Goal: Task Accomplishment & Management: Use online tool/utility

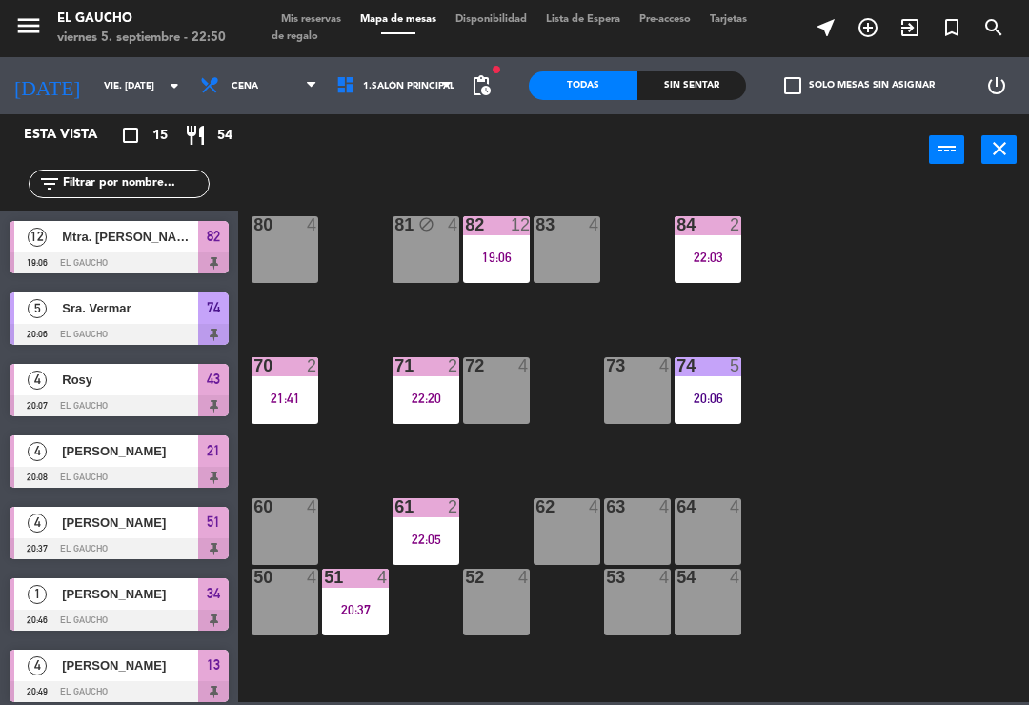
click at [414, 93] on span "1.Salón Principal" at bounding box center [395, 86] width 136 height 42
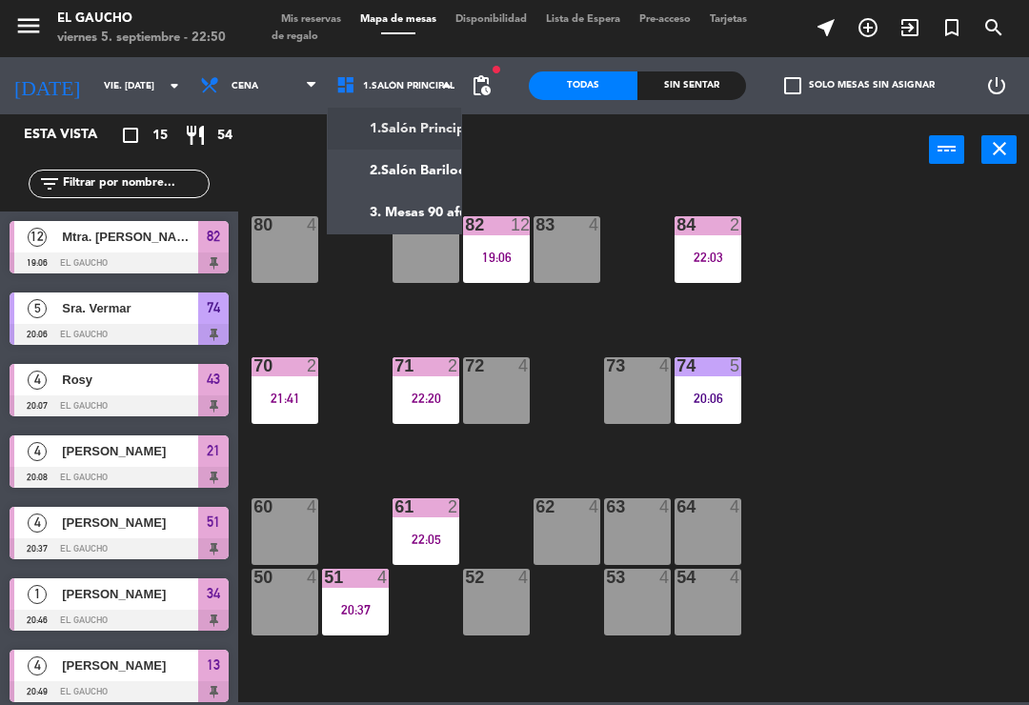
click at [424, 228] on ng-component "menu El Gaucho viernes 5. septiembre - 22:50 Mis reservas Mapa de mesas Disponi…" at bounding box center [514, 351] width 1029 height 702
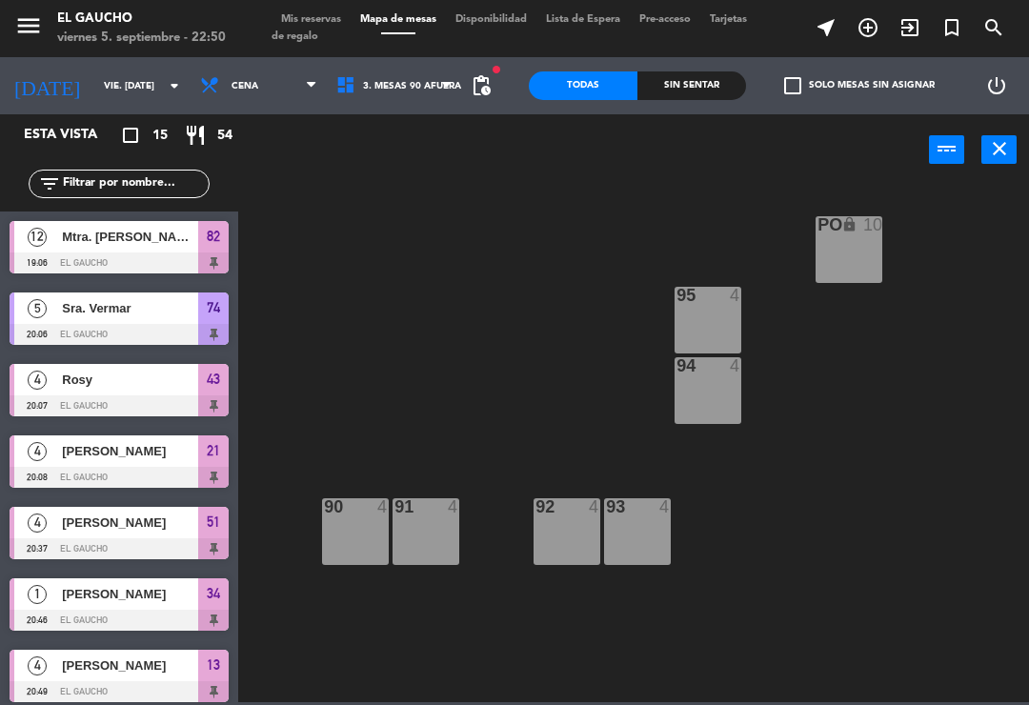
click at [702, 303] on div at bounding box center [708, 295] width 31 height 17
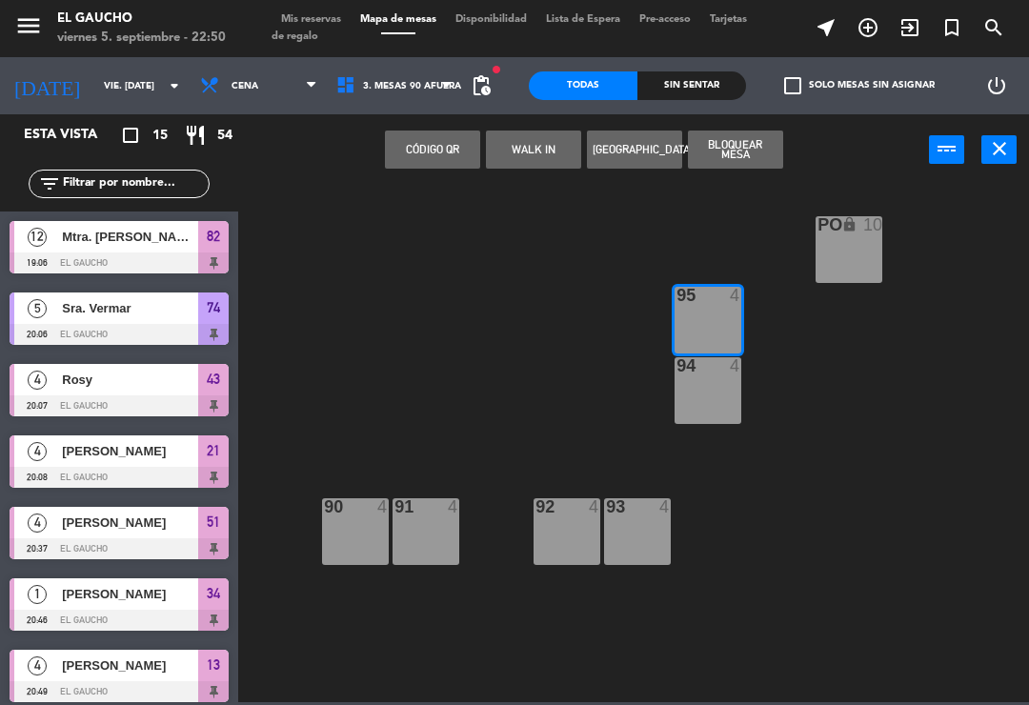
click at [530, 151] on button "WALK IN" at bounding box center [533, 150] width 95 height 38
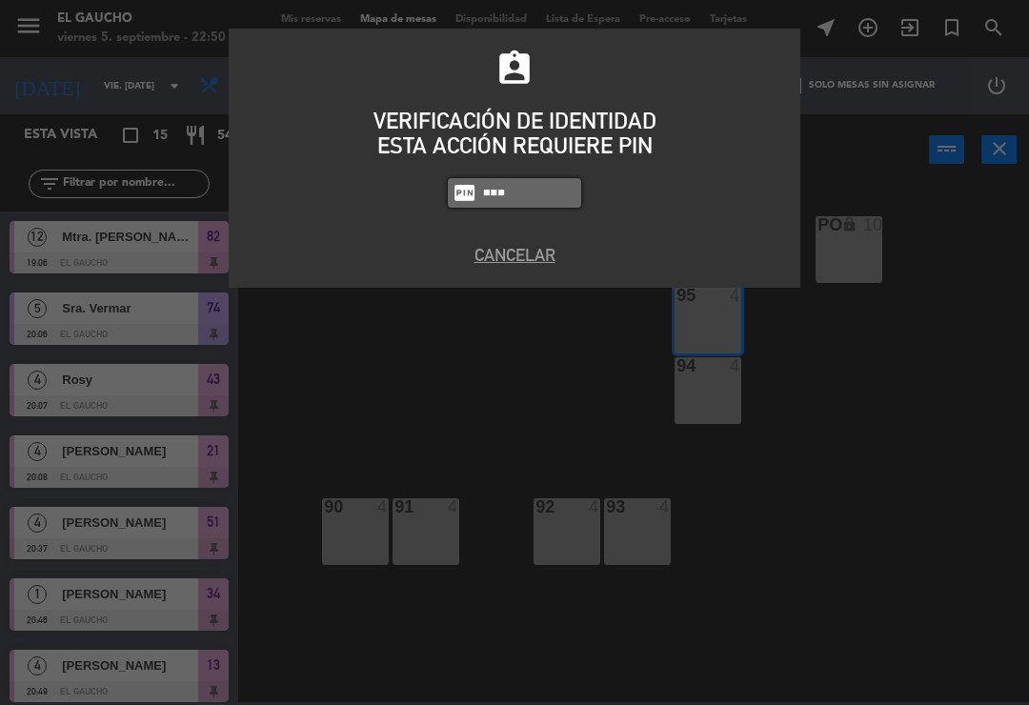
type input "3124"
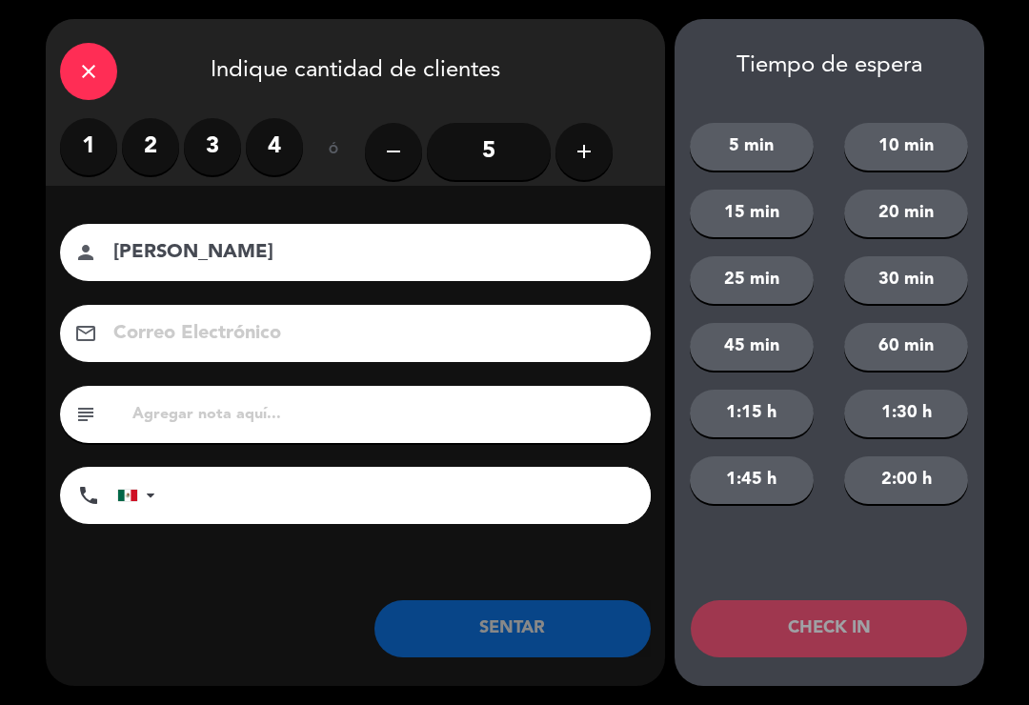
type input "[PERSON_NAME]"
click at [221, 152] on label "3" at bounding box center [212, 146] width 57 height 57
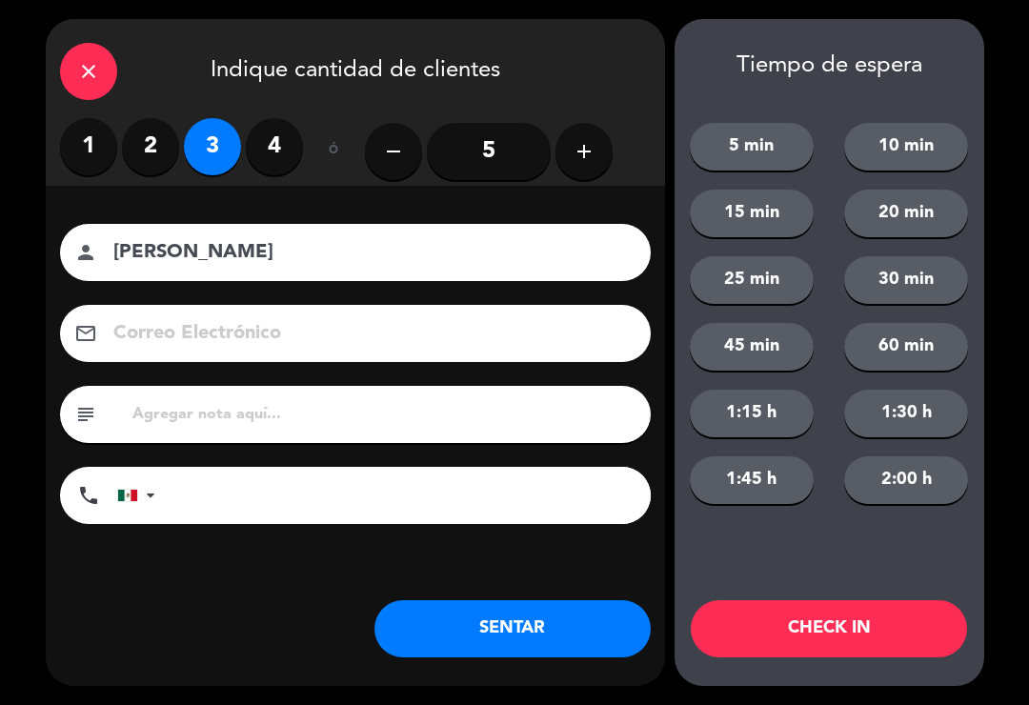
click at [504, 614] on button "SENTAR" at bounding box center [513, 628] width 276 height 57
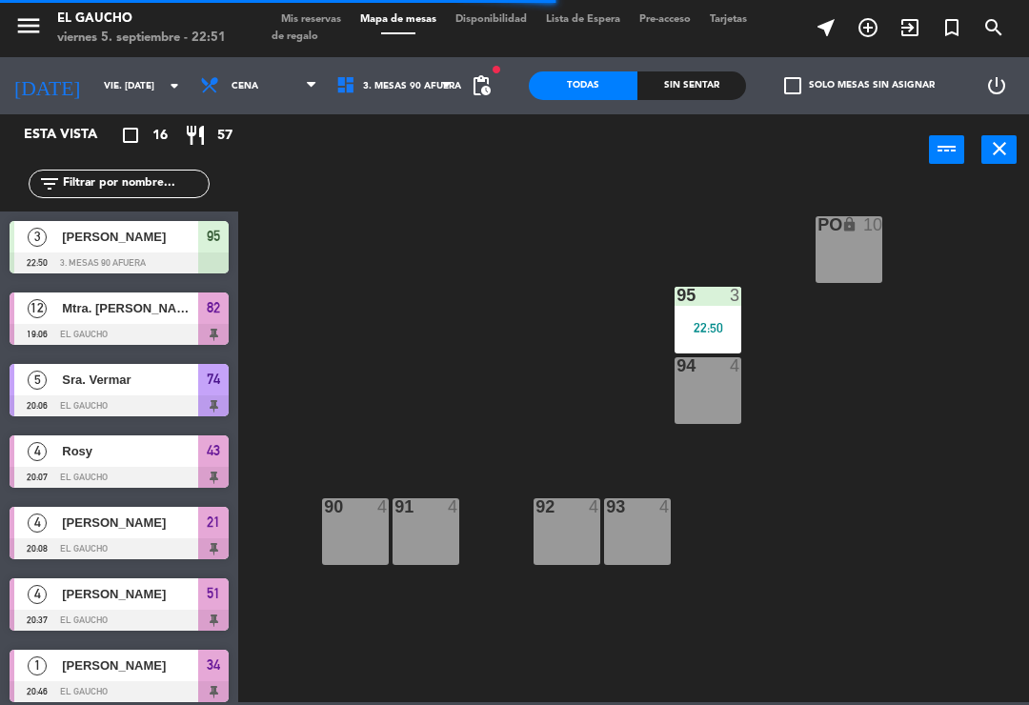
click at [719, 327] on div "22:50" at bounding box center [708, 327] width 67 height 13
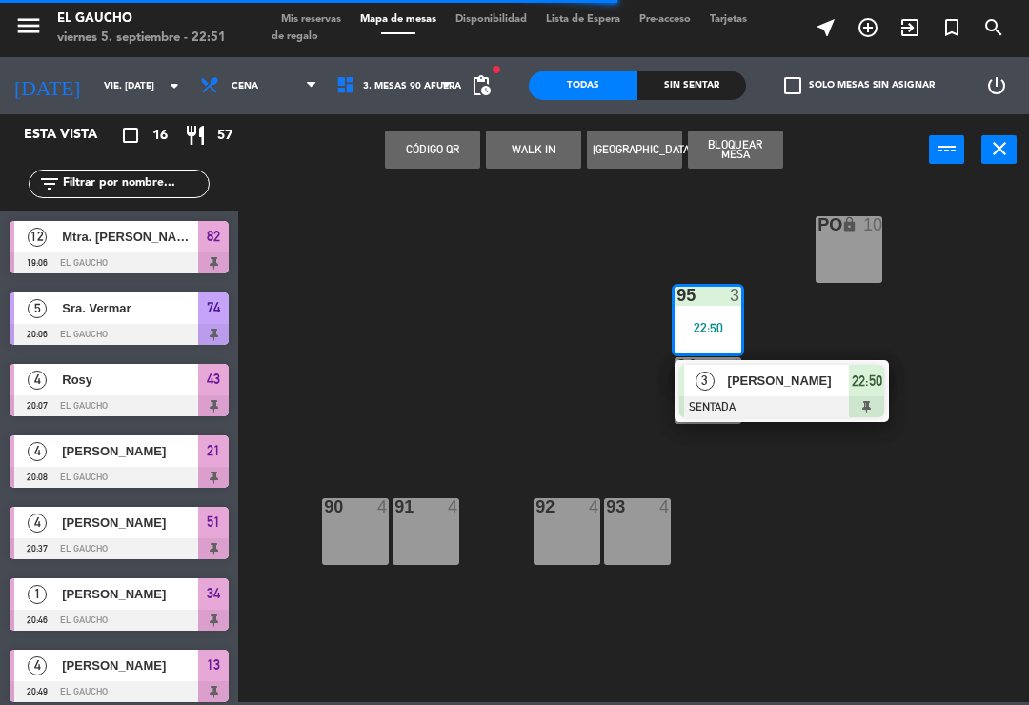
click at [764, 404] on div at bounding box center [782, 407] width 205 height 21
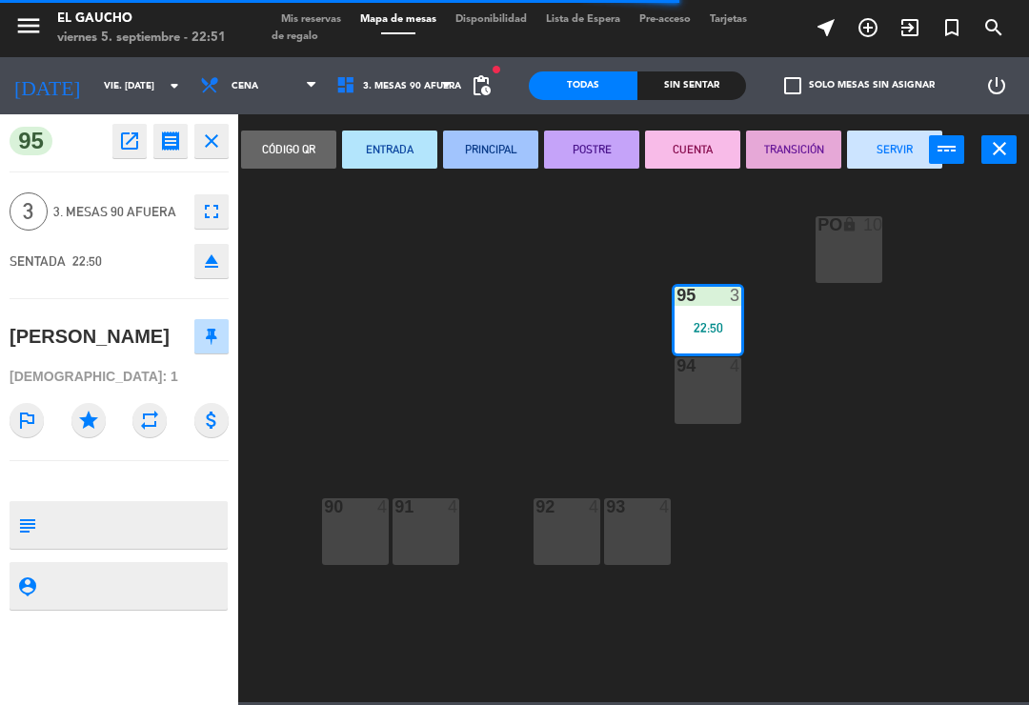
click at [479, 154] on button "PRINCIPAL" at bounding box center [490, 150] width 95 height 38
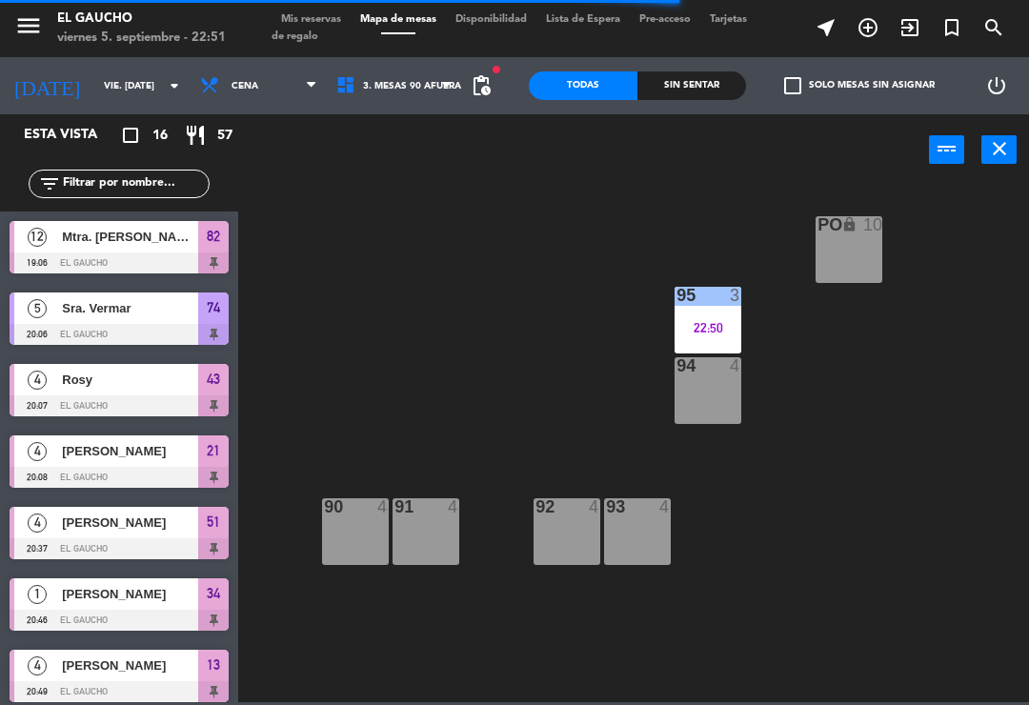
scroll to position [337, 0]
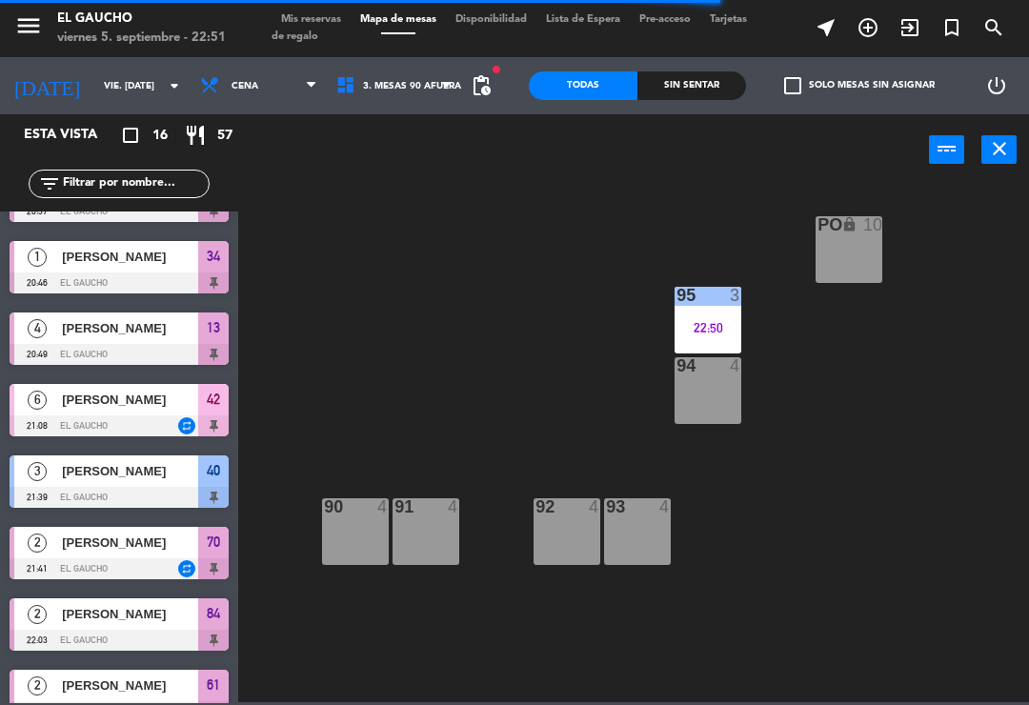
click at [123, 472] on span "[PERSON_NAME]" at bounding box center [130, 471] width 136 height 20
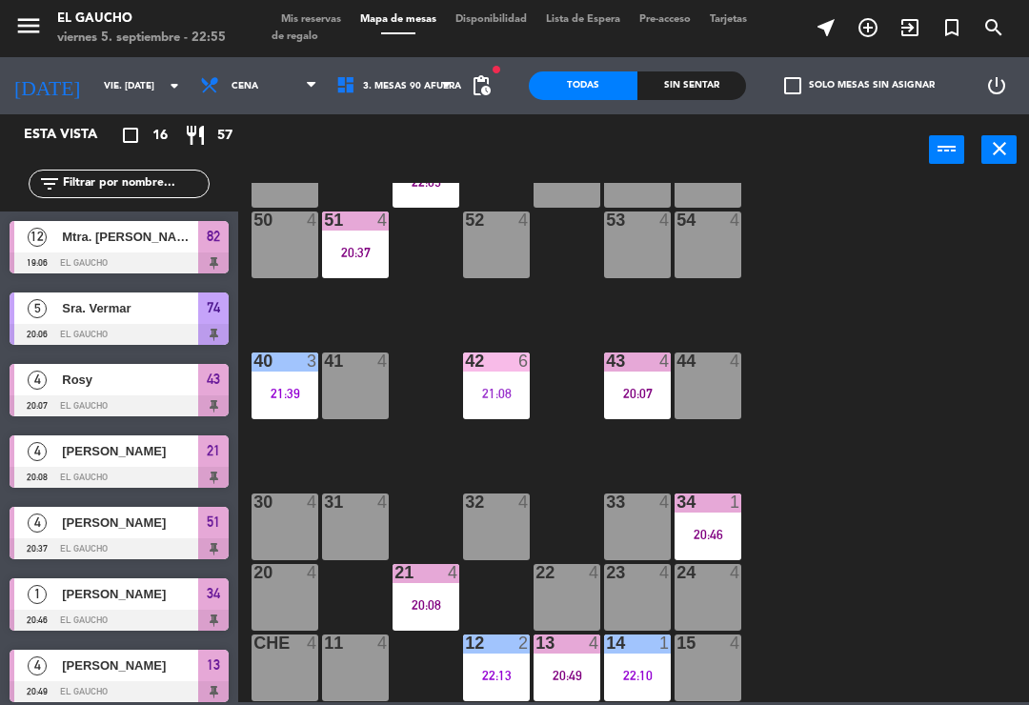
scroll to position [357, 0]
click at [494, 389] on div "21:08" at bounding box center [496, 393] width 67 height 13
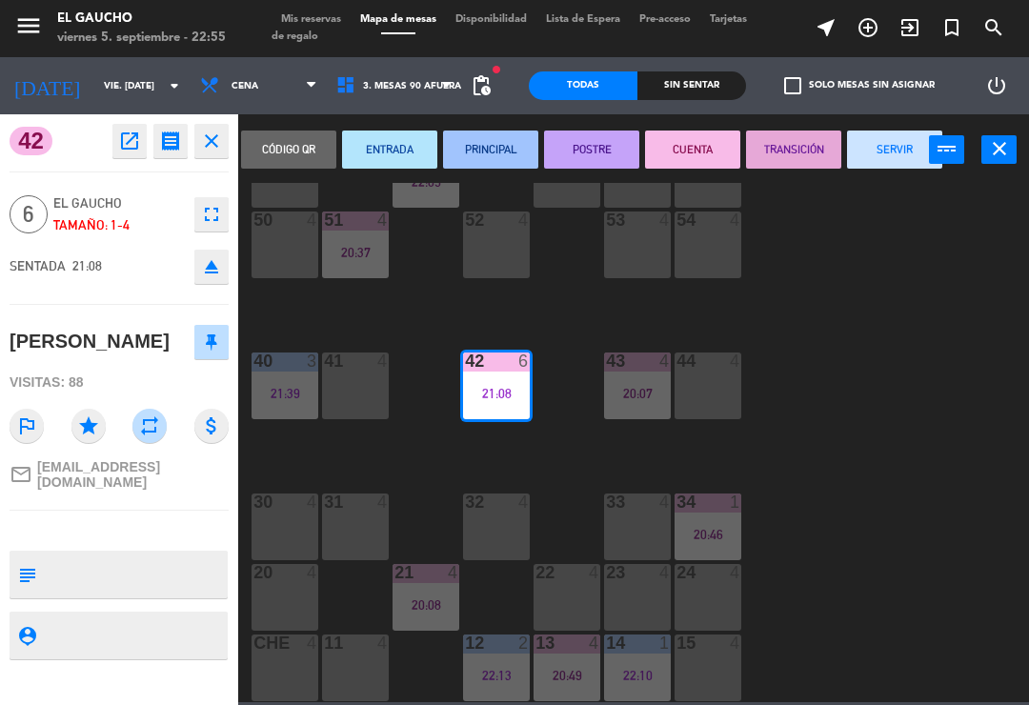
click at [884, 148] on button "SERVIR" at bounding box center [894, 150] width 95 height 38
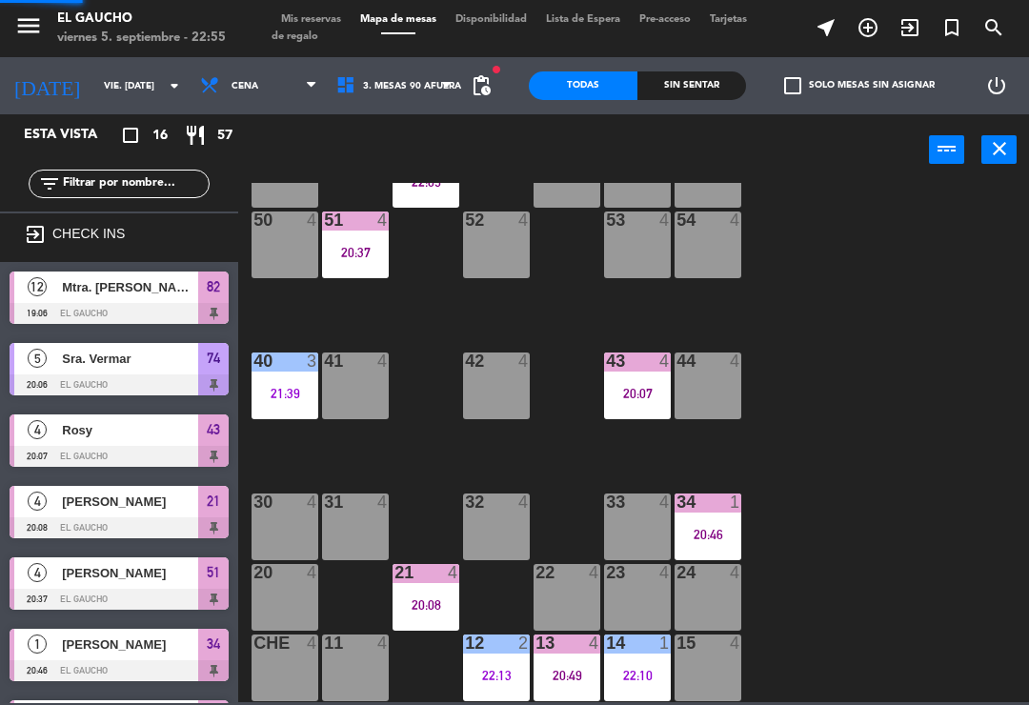
scroll to position [0, 0]
click at [709, 519] on div "34 1 20:46" at bounding box center [708, 527] width 67 height 67
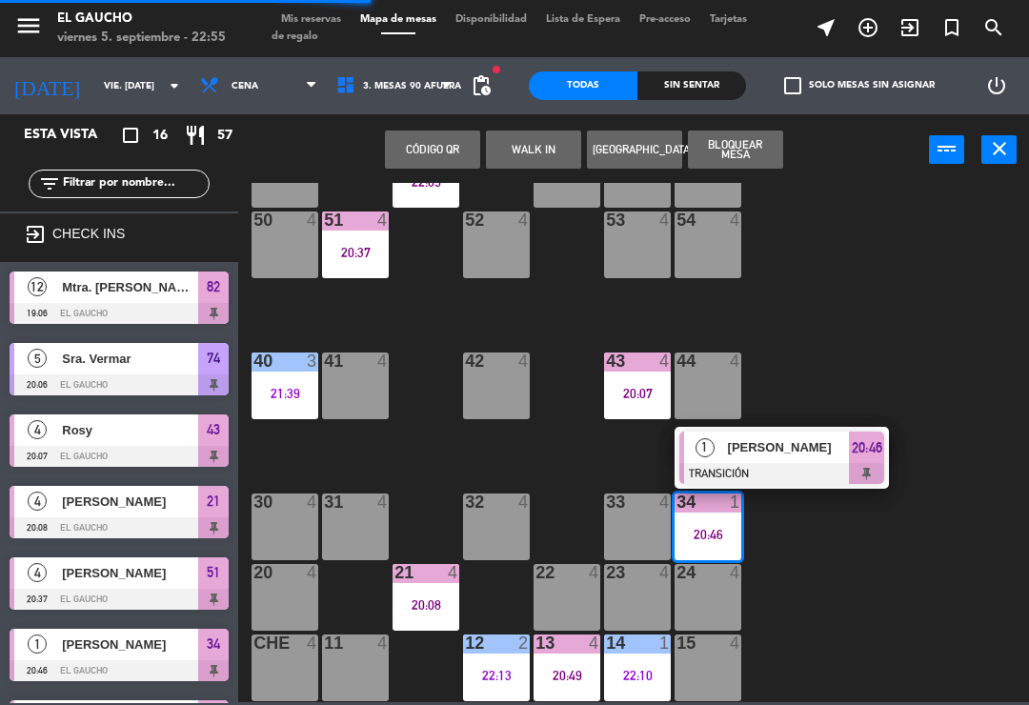
click at [802, 455] on span "[PERSON_NAME]" at bounding box center [789, 447] width 122 height 20
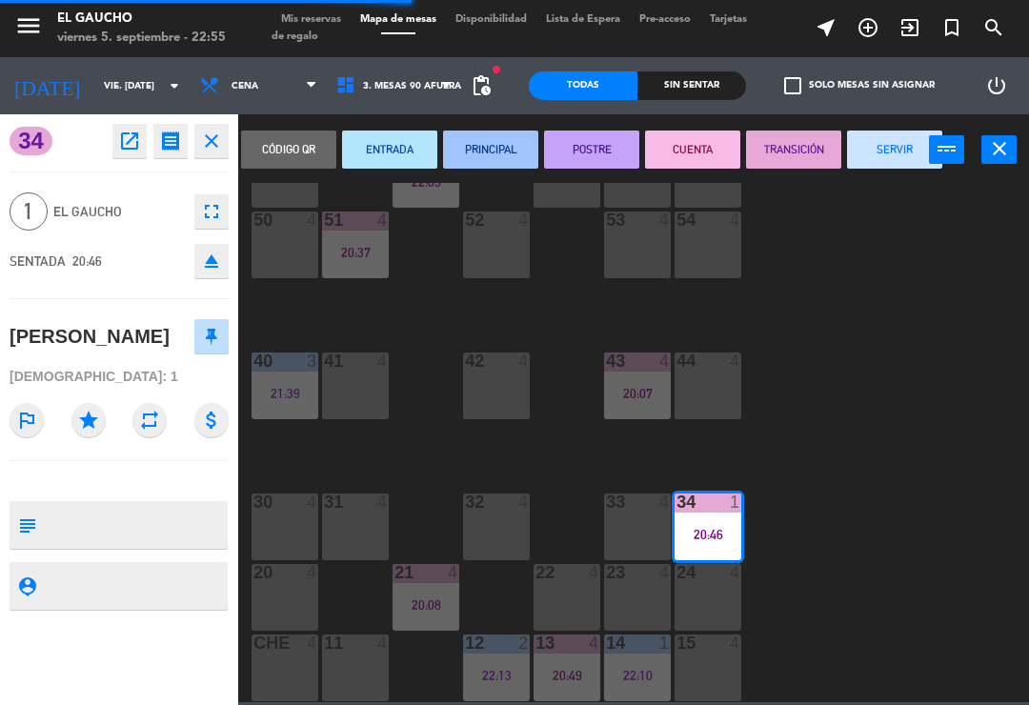
click at [898, 153] on button "SERVIR" at bounding box center [894, 150] width 95 height 38
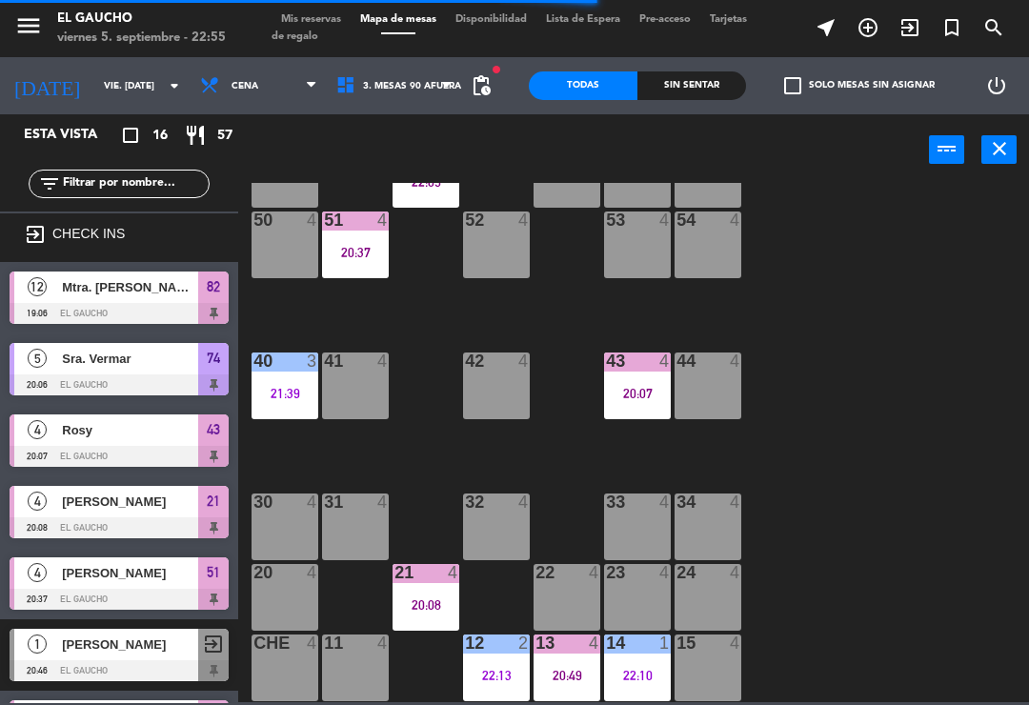
click at [642, 669] on div "22:10" at bounding box center [637, 675] width 67 height 13
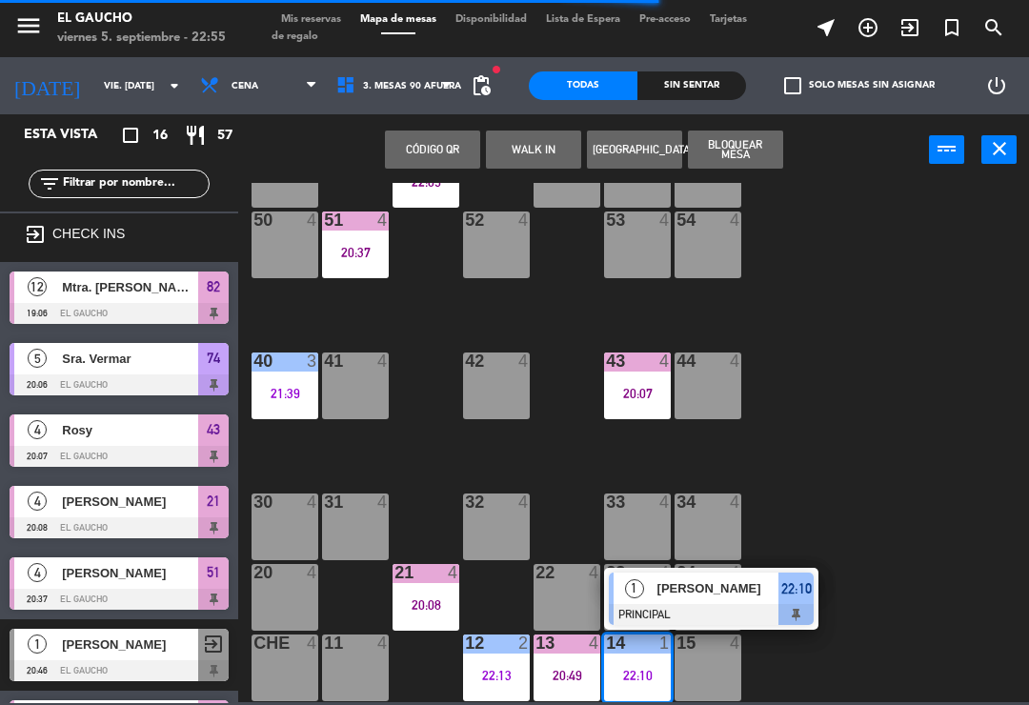
click at [704, 603] on div "[PERSON_NAME]" at bounding box center [718, 588] width 124 height 31
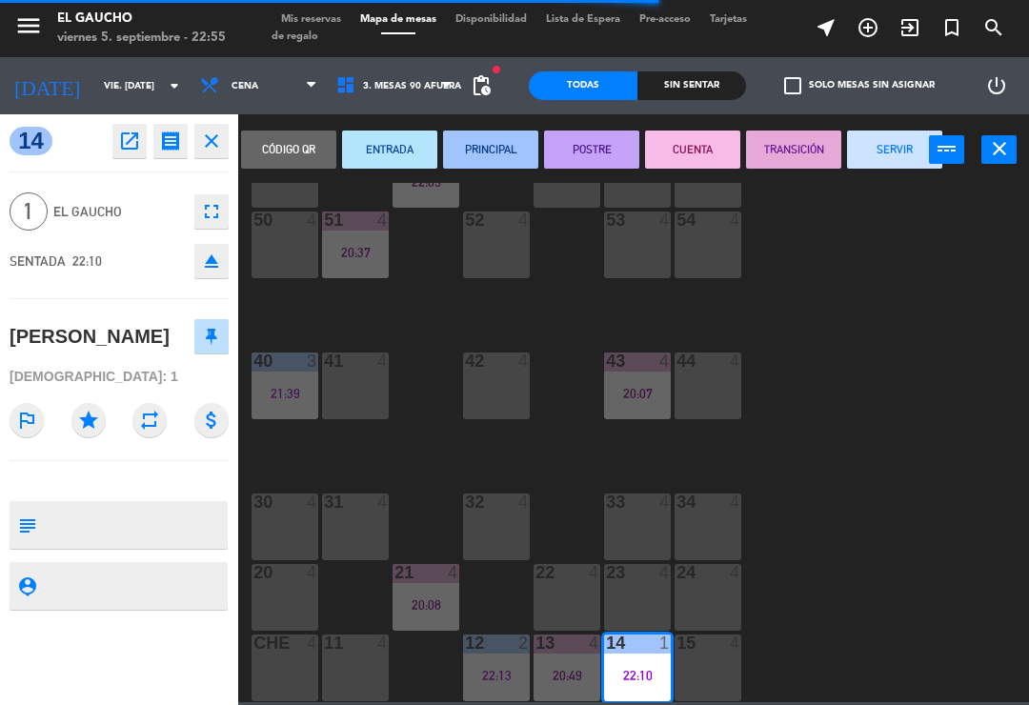
click at [901, 151] on button "SERVIR" at bounding box center [894, 150] width 95 height 38
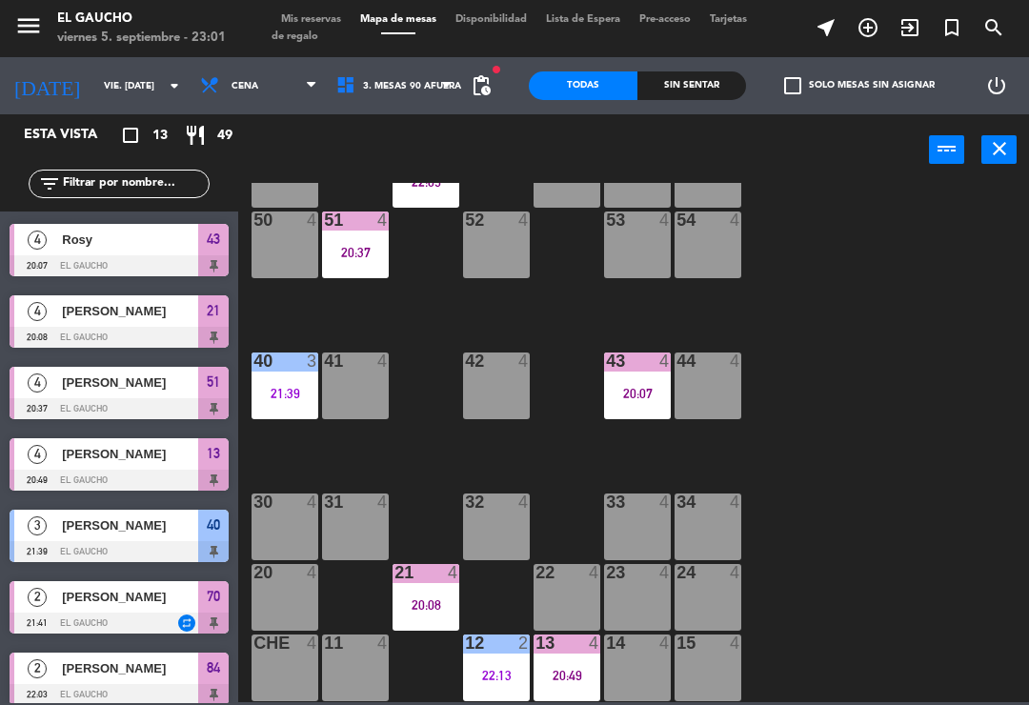
scroll to position [357, 0]
click at [498, 691] on div "12 2 22:13" at bounding box center [496, 668] width 67 height 67
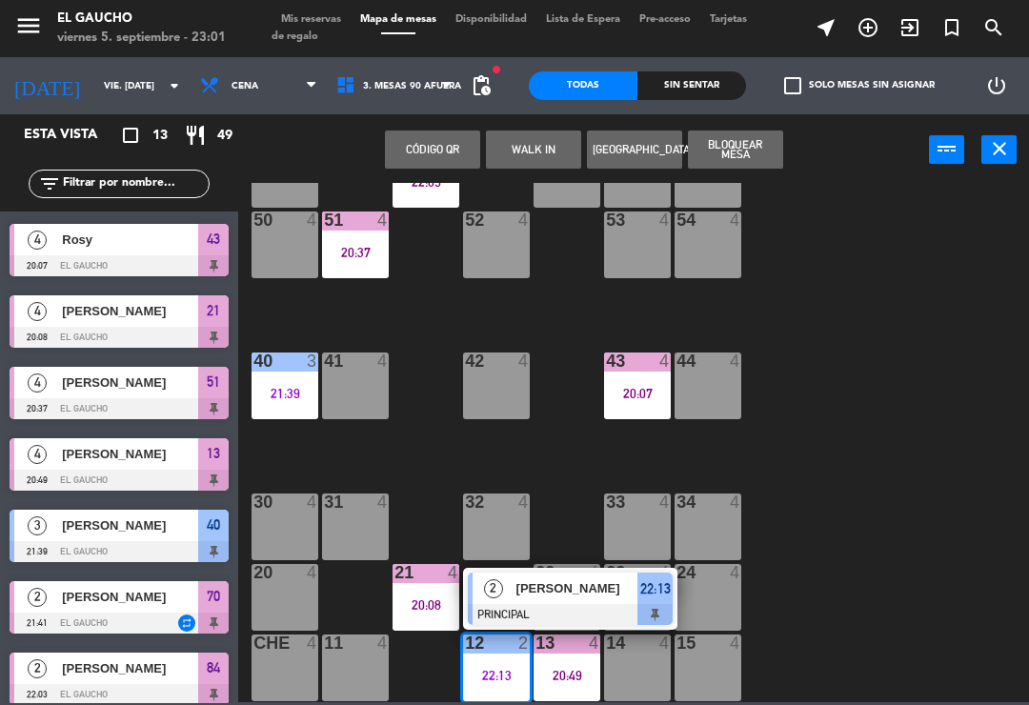
click at [553, 610] on div at bounding box center [570, 614] width 205 height 21
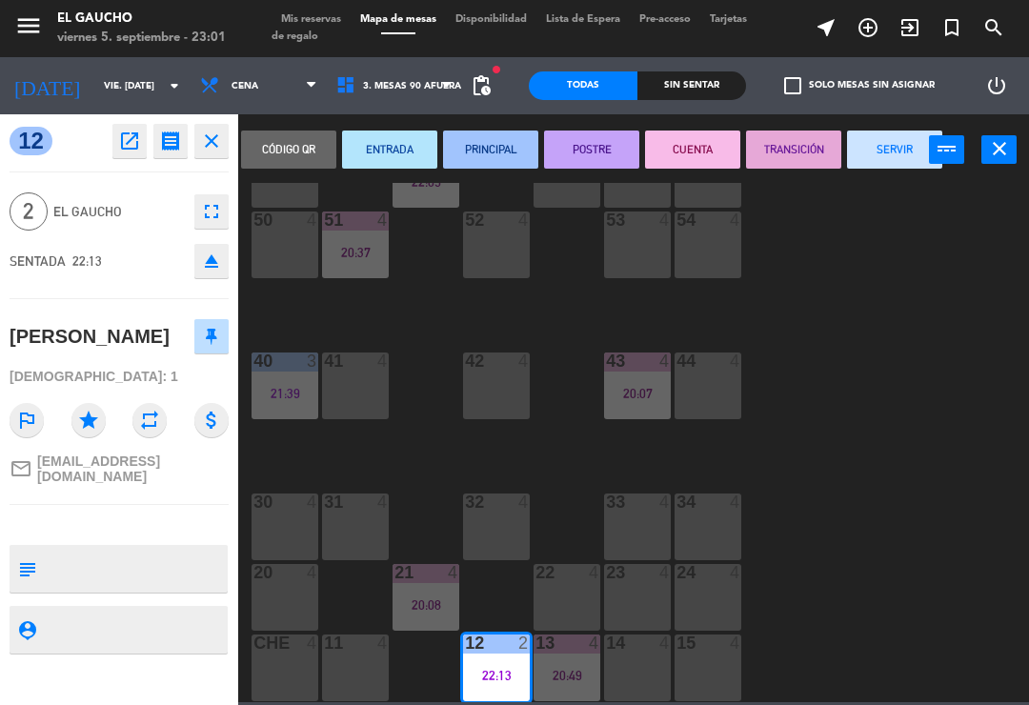
click at [899, 153] on button "SERVIR" at bounding box center [894, 150] width 95 height 38
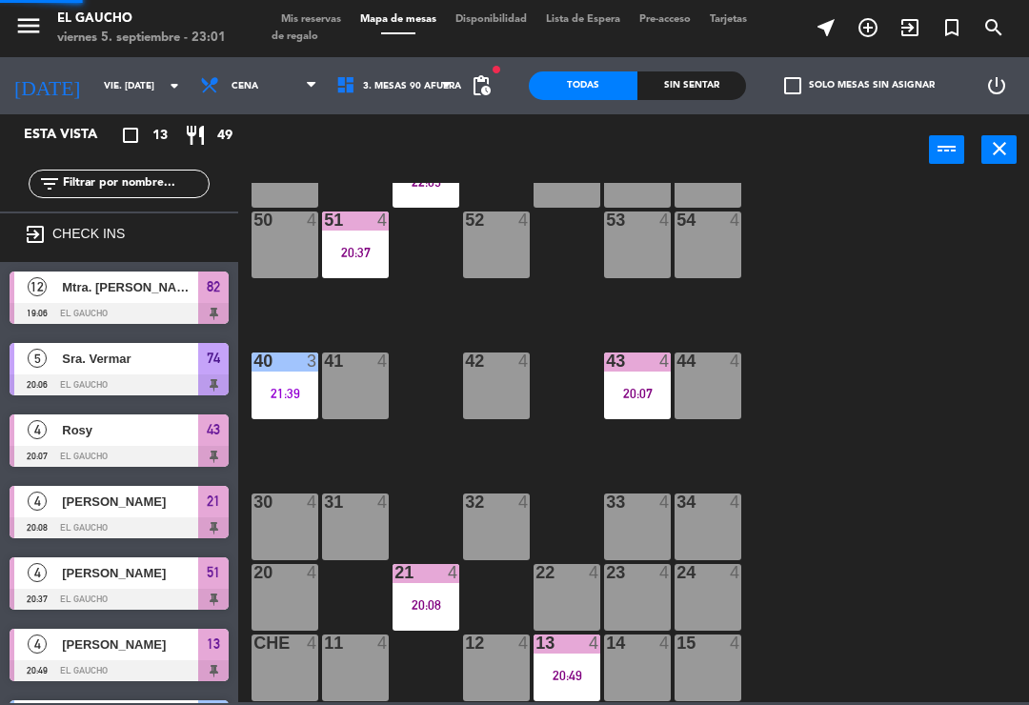
scroll to position [136, 0]
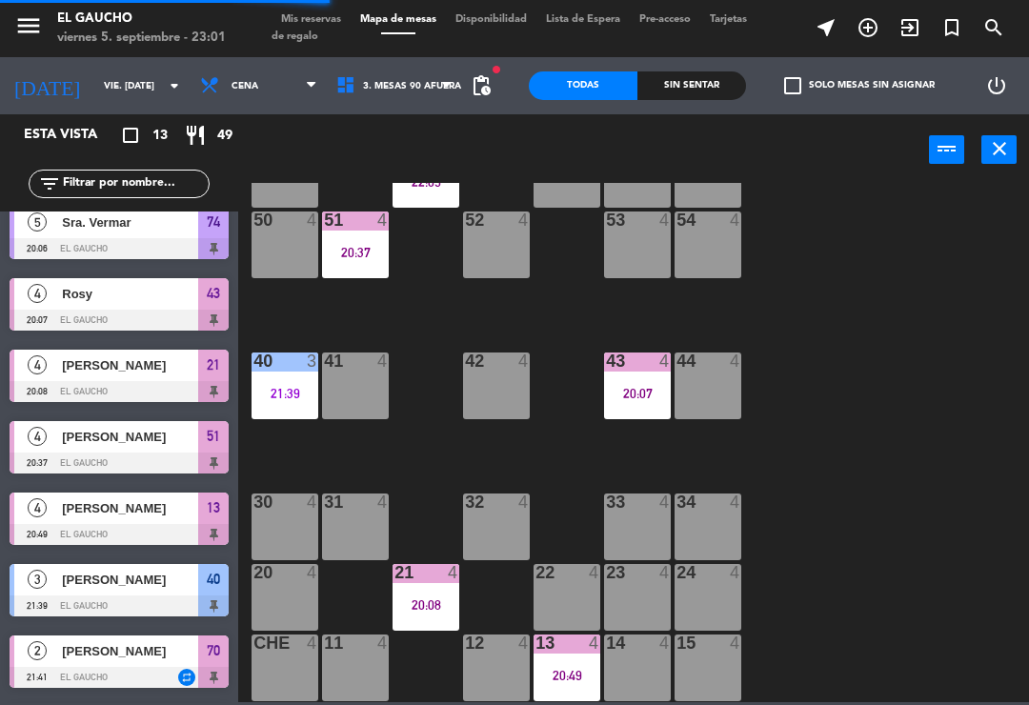
click at [575, 674] on div "20:49" at bounding box center [567, 675] width 67 height 13
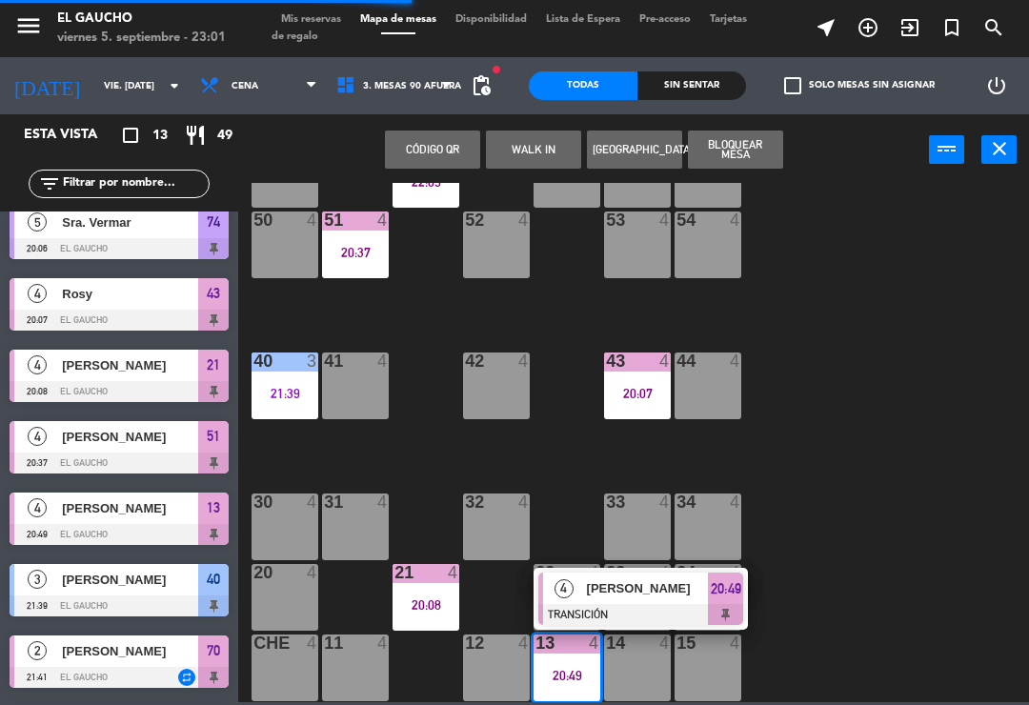
click at [634, 594] on span "[PERSON_NAME]" at bounding box center [648, 589] width 122 height 20
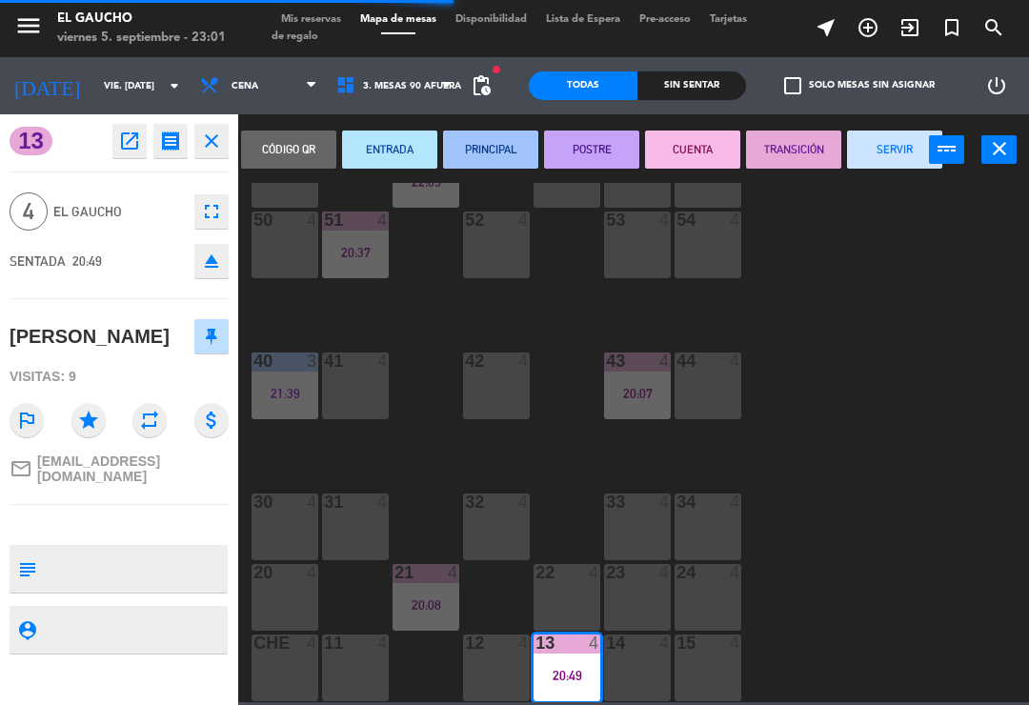
click at [897, 152] on button "SERVIR" at bounding box center [894, 150] width 95 height 38
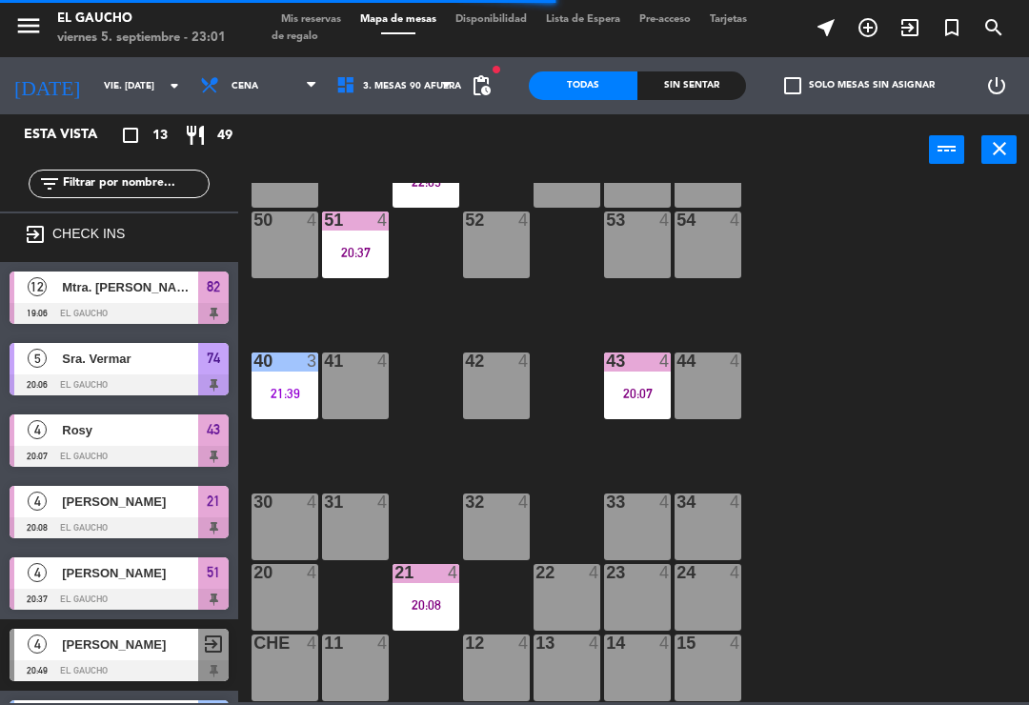
click at [438, 590] on div "21 4 20:08" at bounding box center [426, 597] width 67 height 67
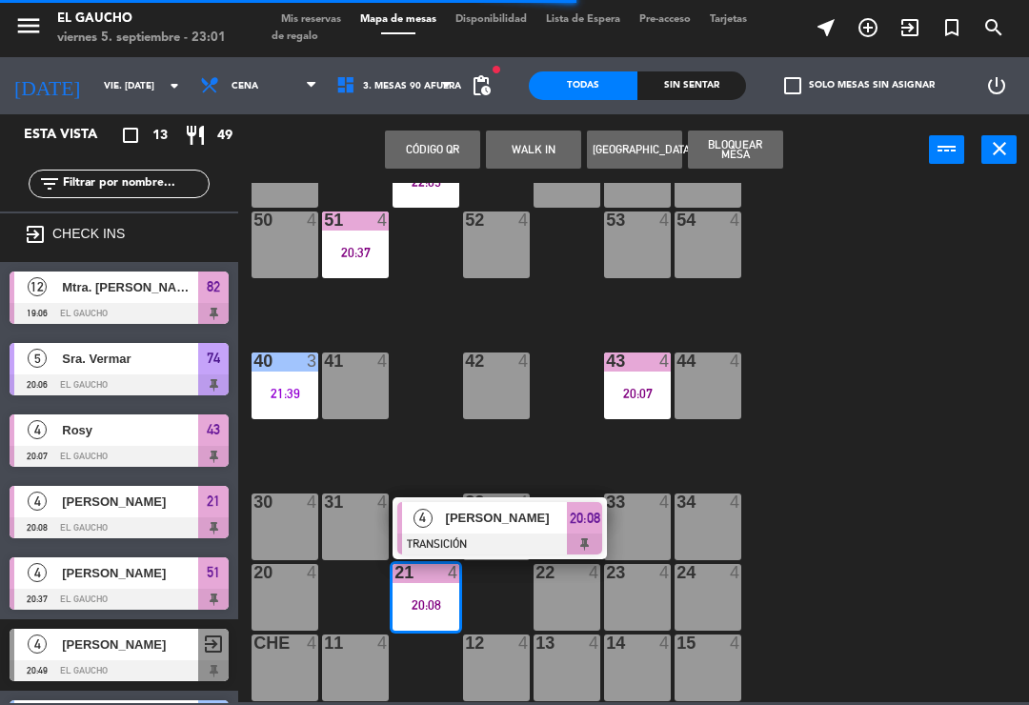
click at [523, 513] on span "[PERSON_NAME]" at bounding box center [507, 518] width 122 height 20
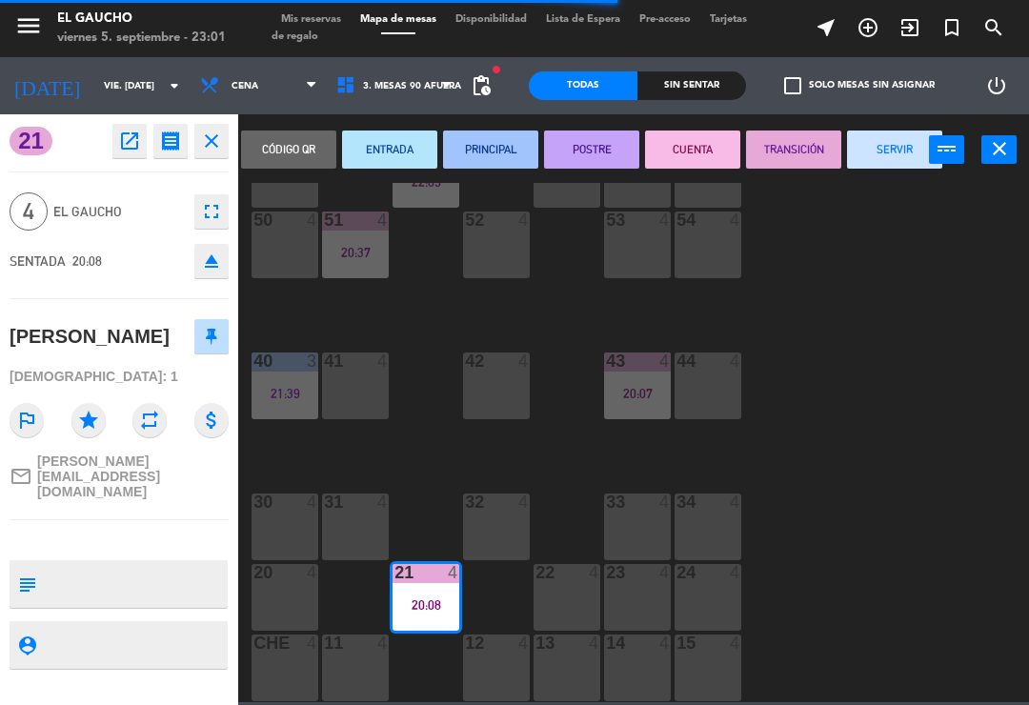
click at [880, 166] on button "SERVIR" at bounding box center [894, 150] width 95 height 38
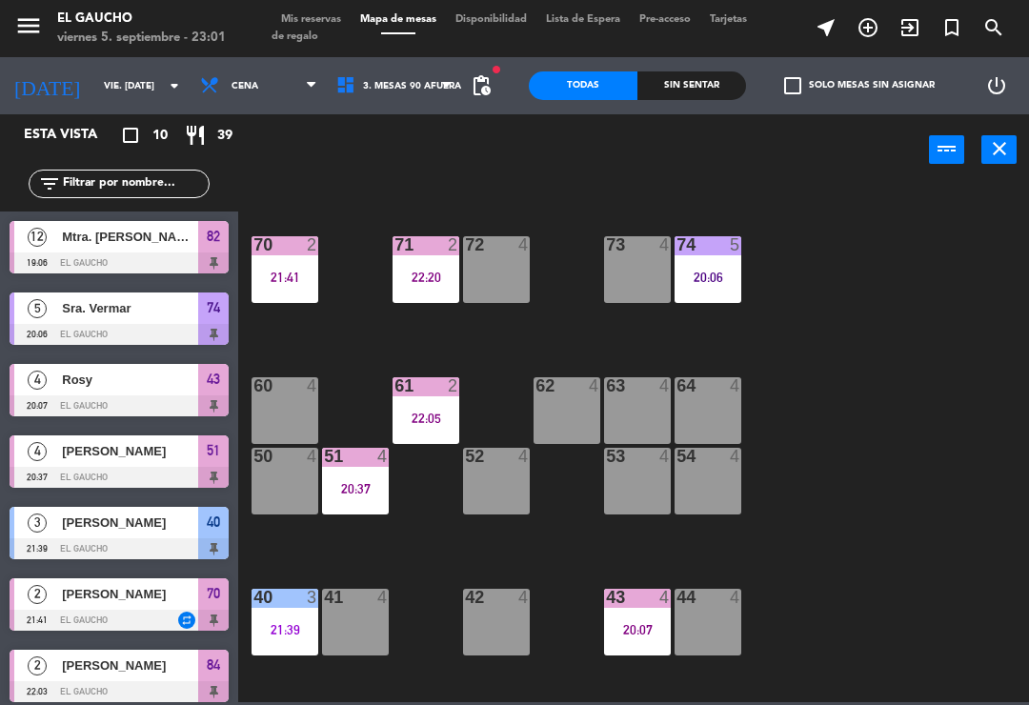
scroll to position [120, 0]
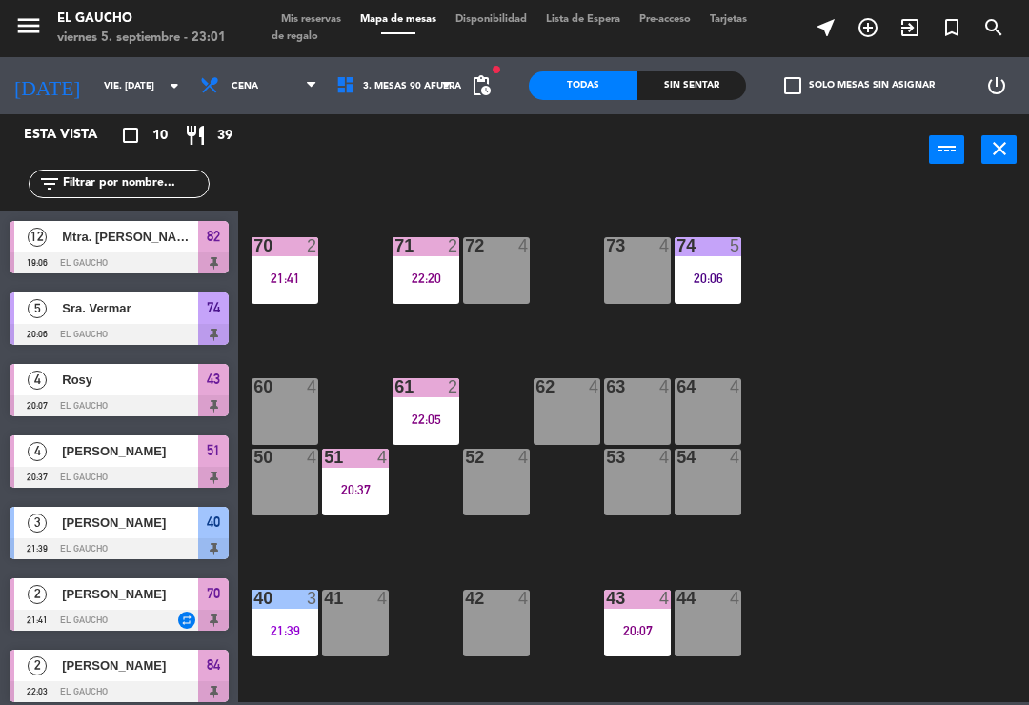
click at [493, 485] on div "52 4" at bounding box center [496, 482] width 67 height 67
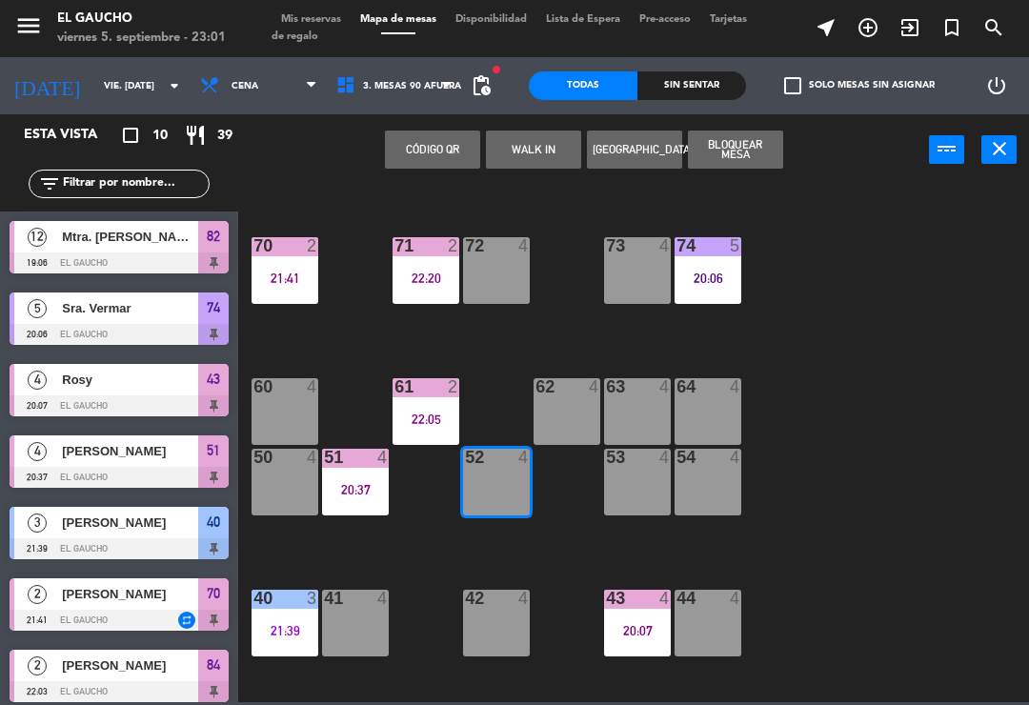
click at [484, 391] on div "84 2 22:03 80 4 83 4 82 12 19:06 81 block 4 70 2 21:41 71 2 22:20 72 4 73 4 74 …" at bounding box center [639, 442] width 781 height 519
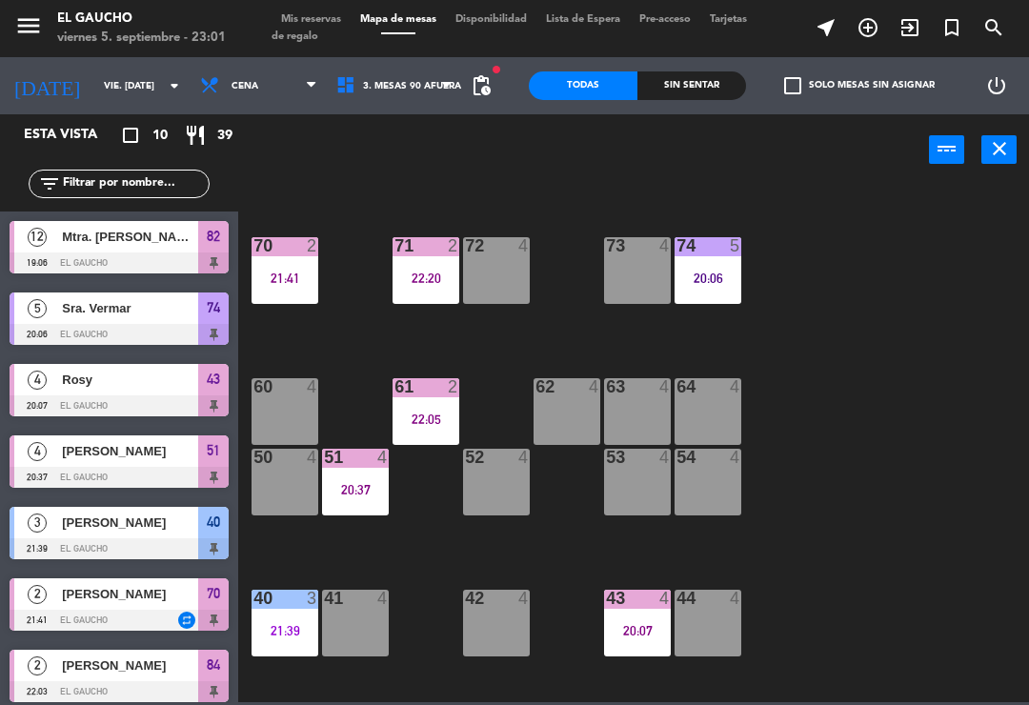
click at [429, 437] on div "61 2 22:05" at bounding box center [426, 411] width 67 height 67
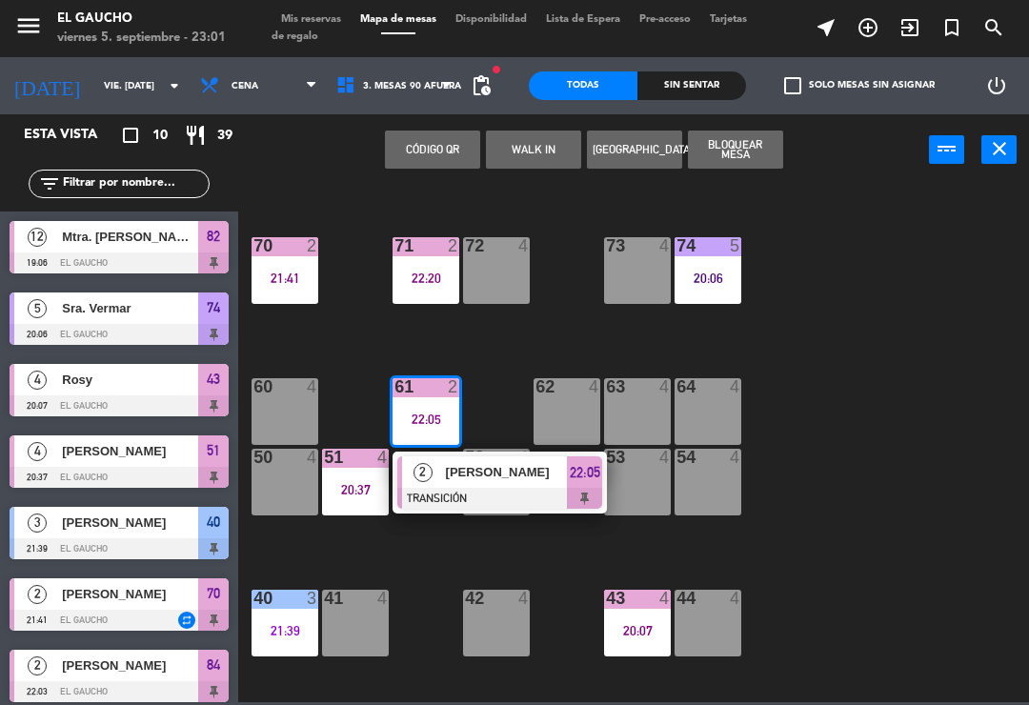
click at [458, 495] on div at bounding box center [499, 498] width 205 height 21
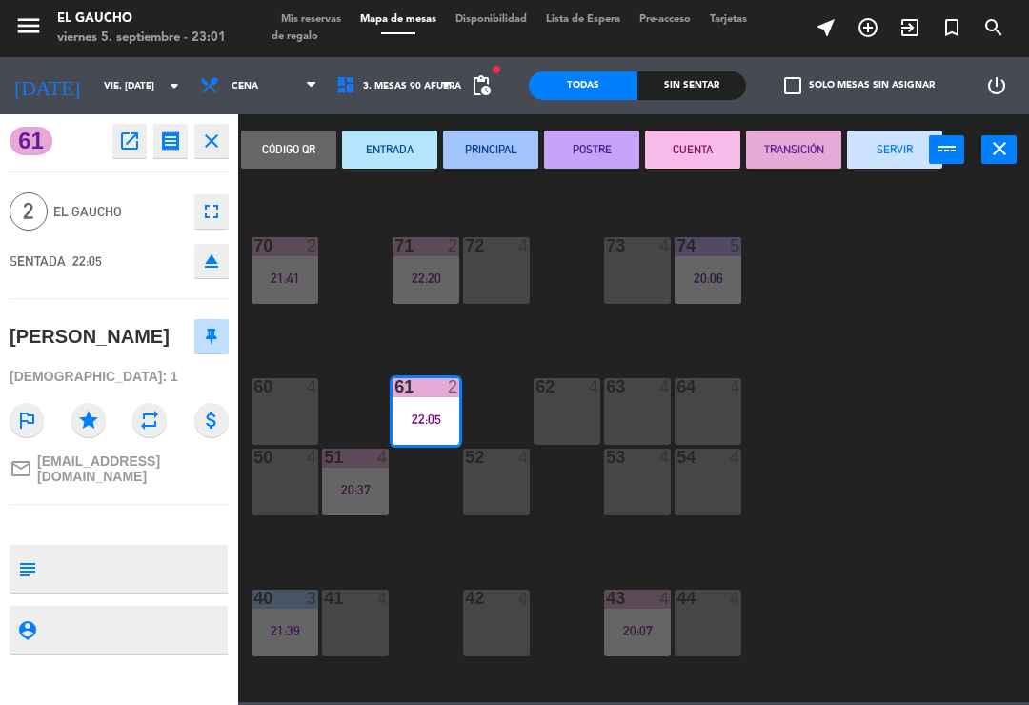
click at [873, 159] on button "SERVIR" at bounding box center [894, 150] width 95 height 38
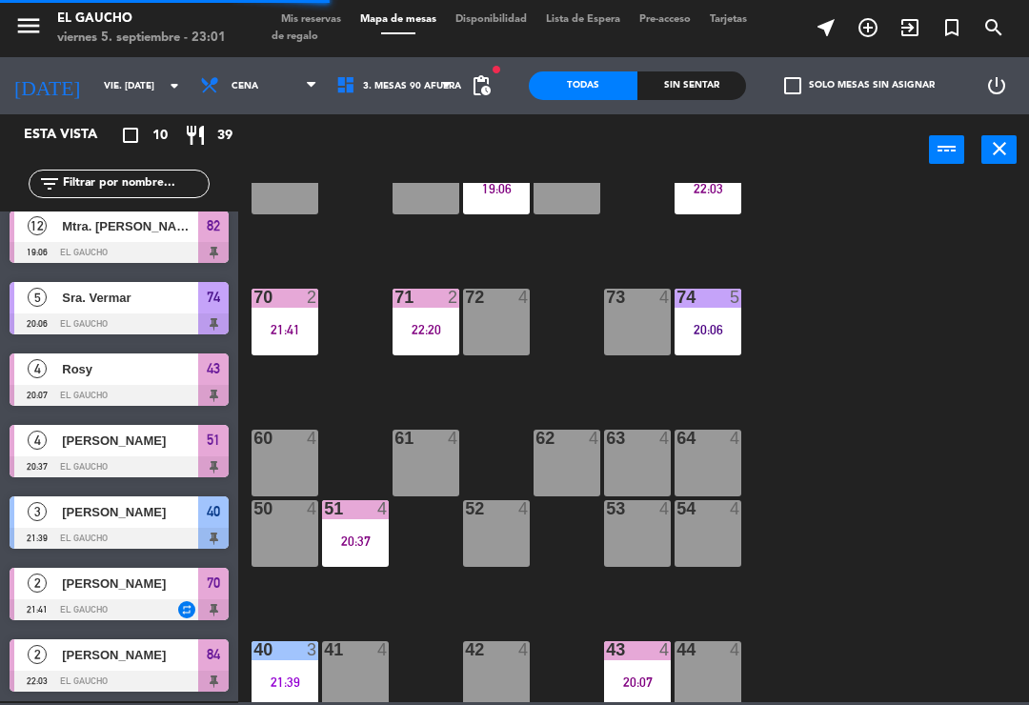
scroll to position [67, 0]
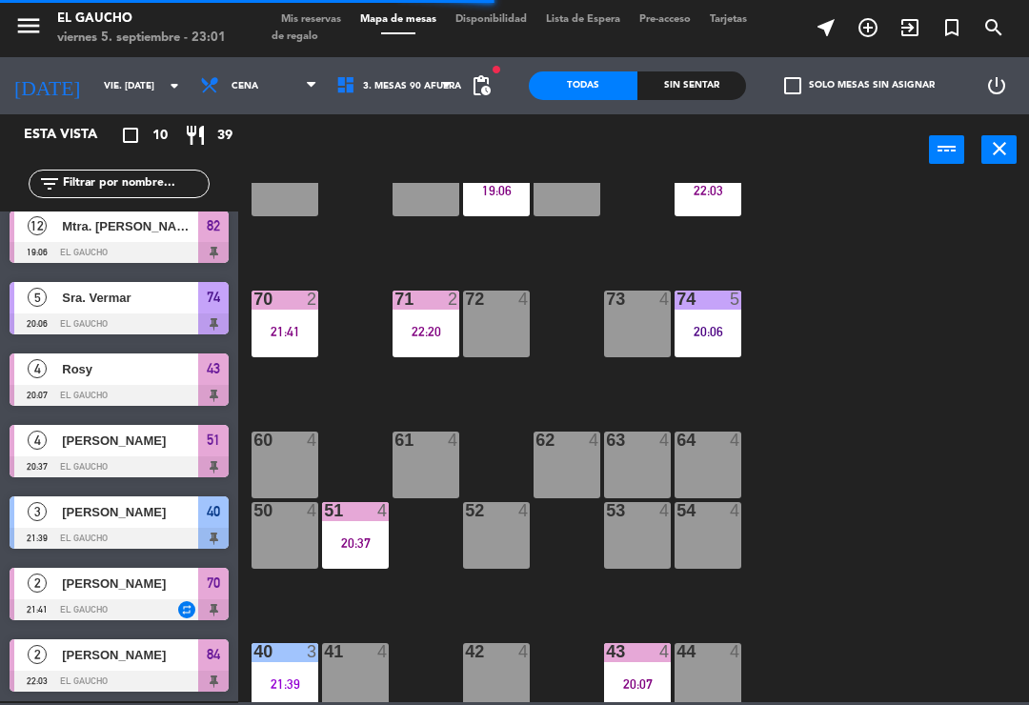
click at [282, 336] on div "21:41" at bounding box center [285, 331] width 67 height 13
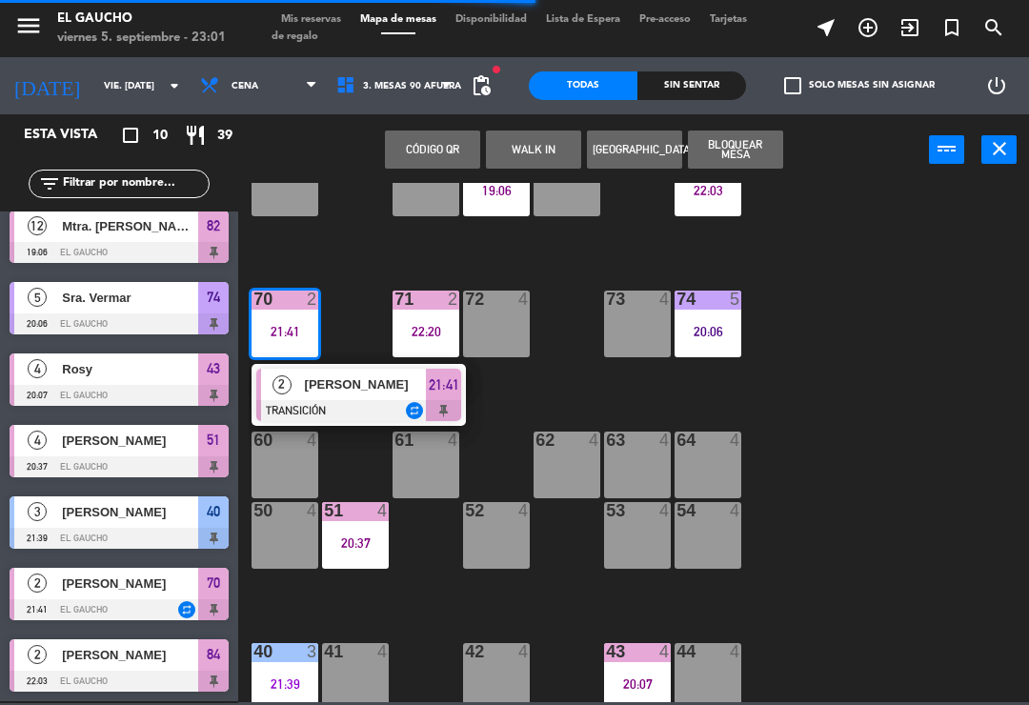
click at [354, 402] on div at bounding box center [358, 410] width 205 height 21
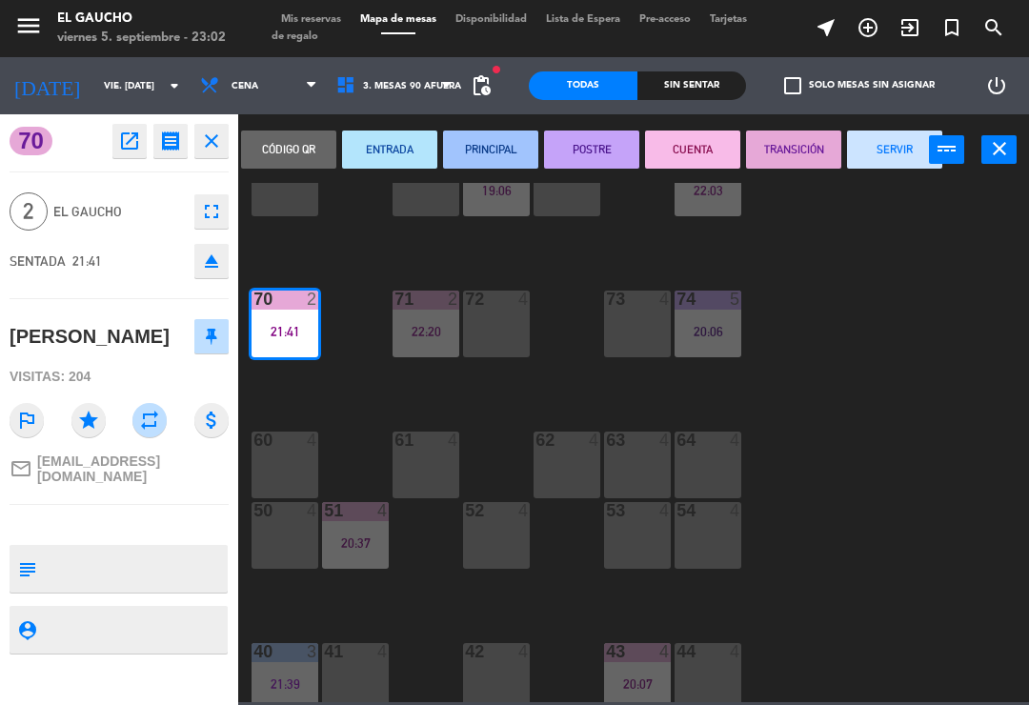
click at [861, 150] on button "SERVIR" at bounding box center [894, 150] width 95 height 38
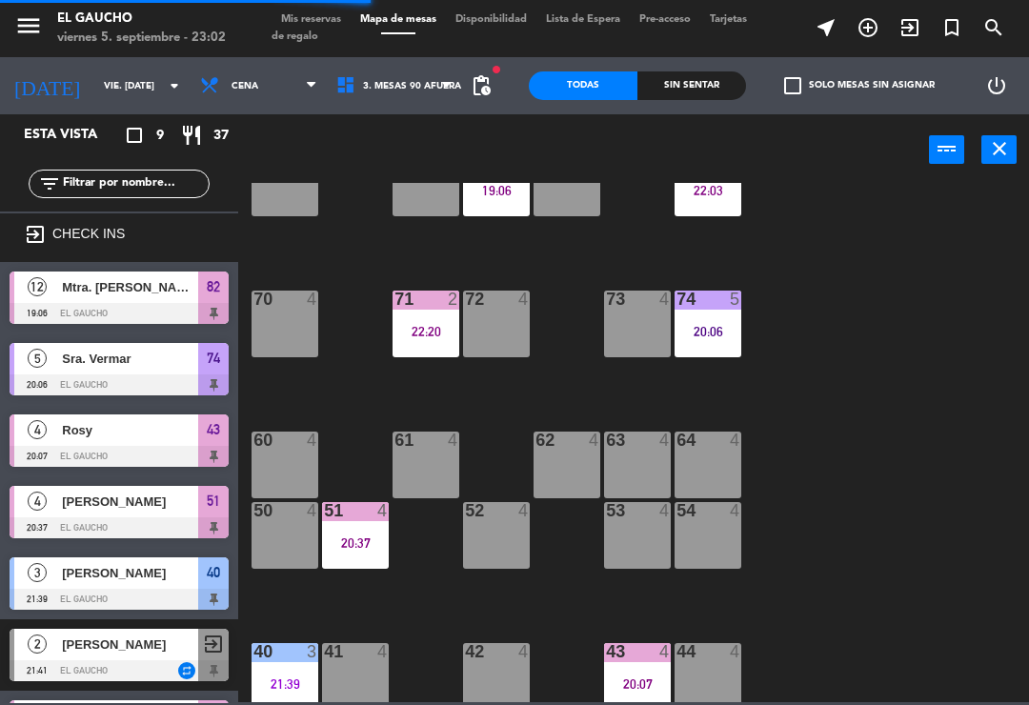
click at [715, 348] on div "74 5 20:06" at bounding box center [708, 324] width 67 height 67
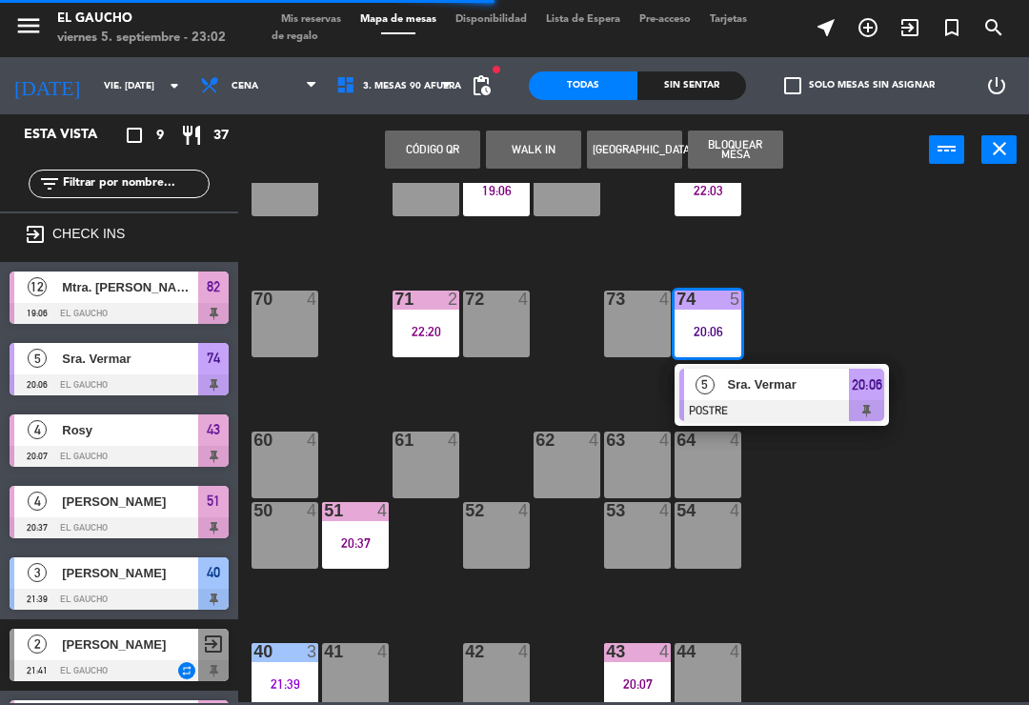
click at [792, 401] on div at bounding box center [782, 410] width 205 height 21
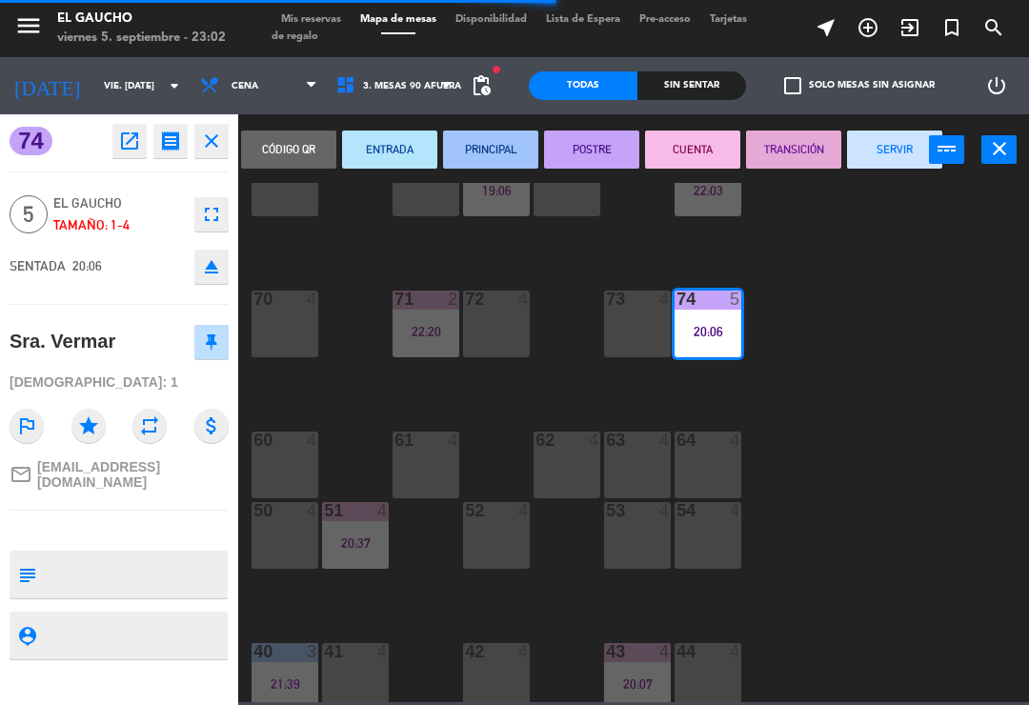
click at [884, 155] on button "SERVIR" at bounding box center [894, 150] width 95 height 38
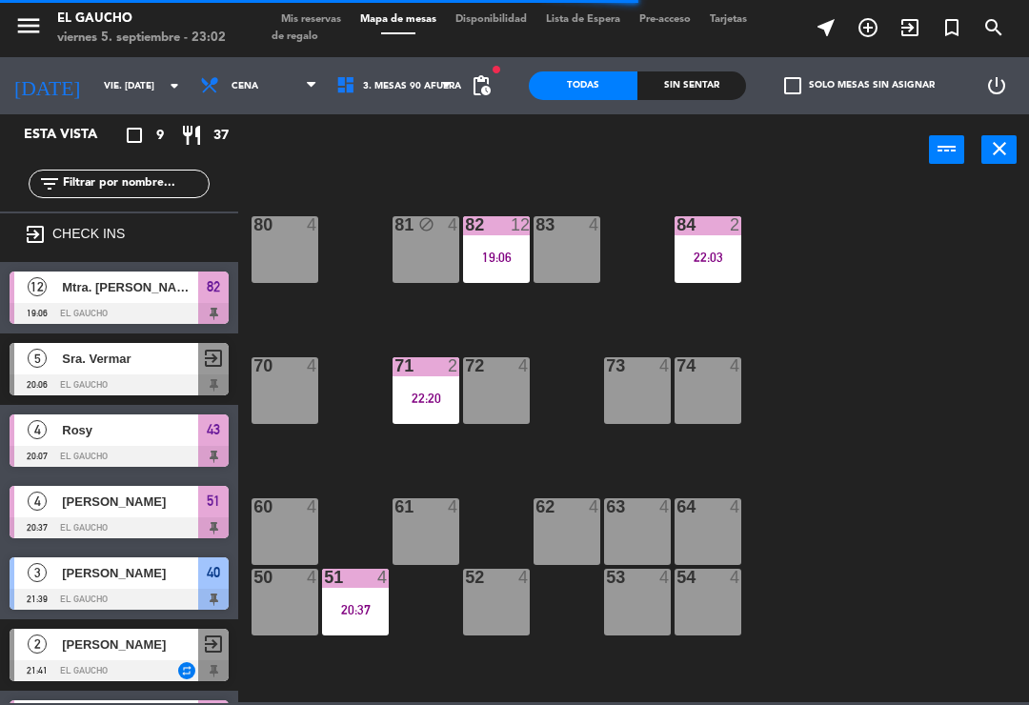
scroll to position [0, 0]
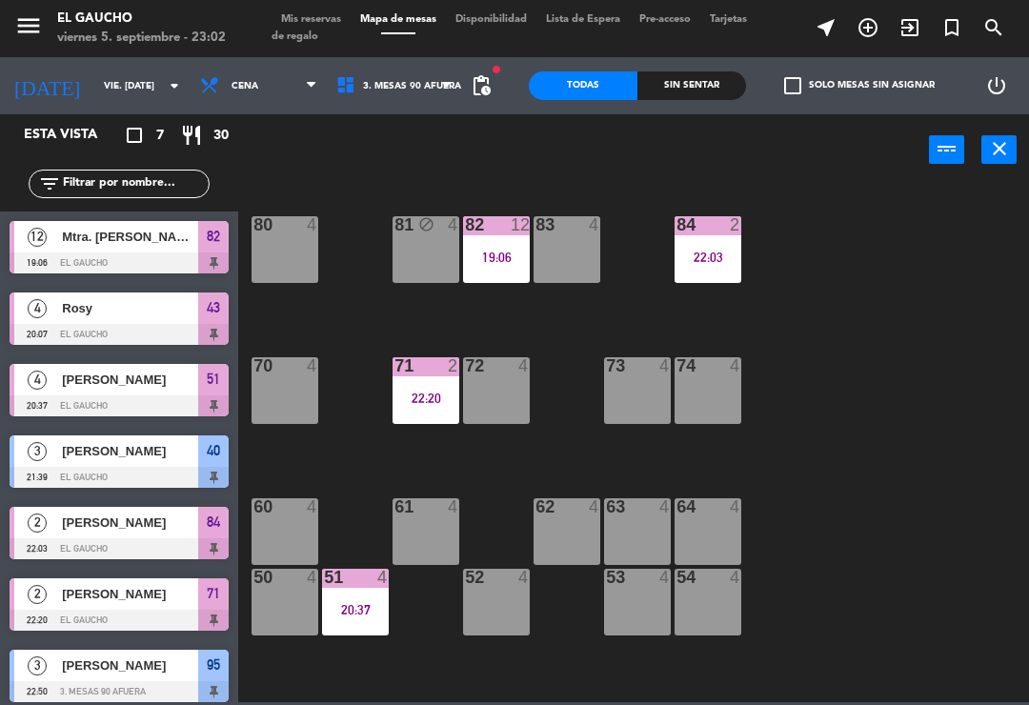
click at [859, 338] on div "84 2 22:03 80 4 83 4 82 12 19:06 81 block 4 70 4 71 2 22:20 72 4 73 4 74 4 63 4…" at bounding box center [639, 442] width 781 height 519
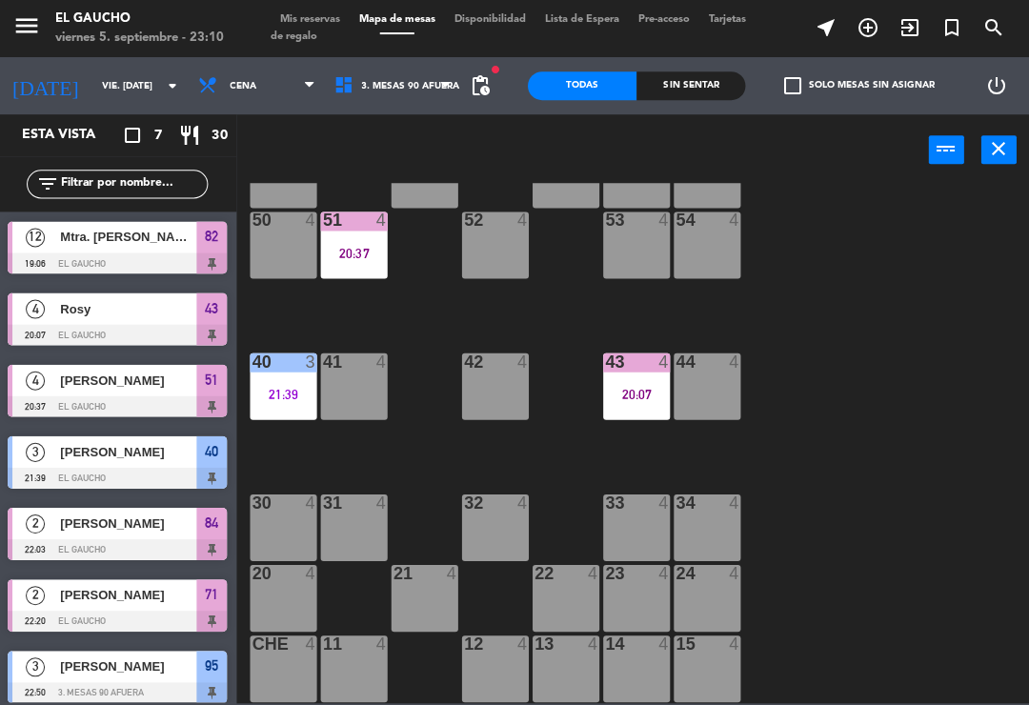
scroll to position [357, 0]
click at [631, 538] on div "33 4" at bounding box center [637, 527] width 67 height 67
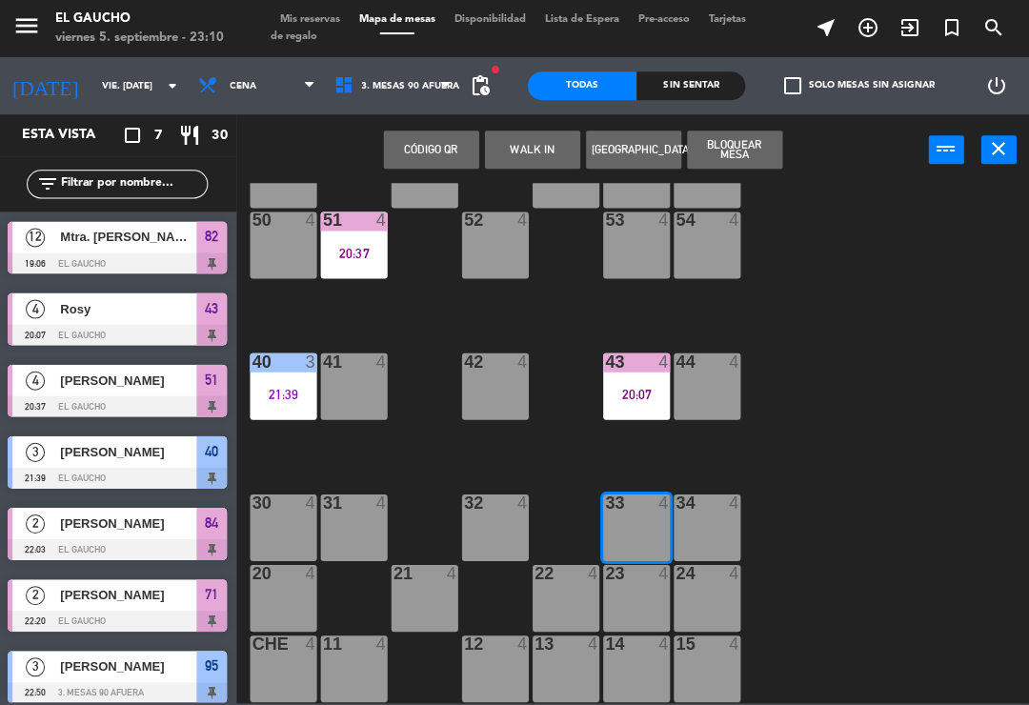
click at [519, 154] on button "WALK IN" at bounding box center [533, 150] width 95 height 38
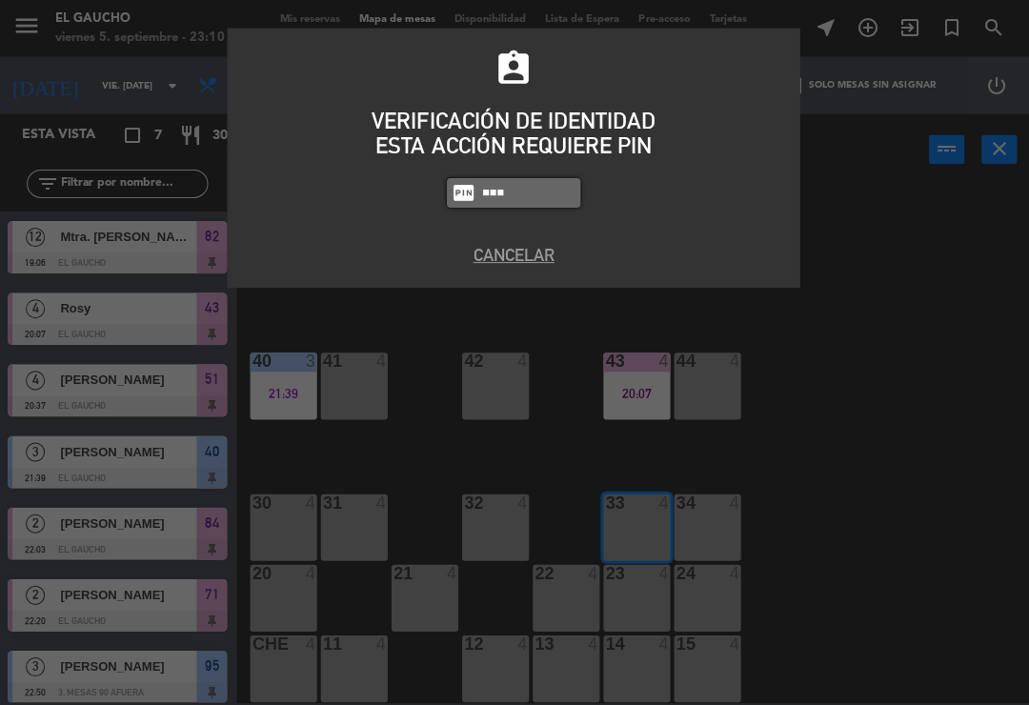
type input "3124"
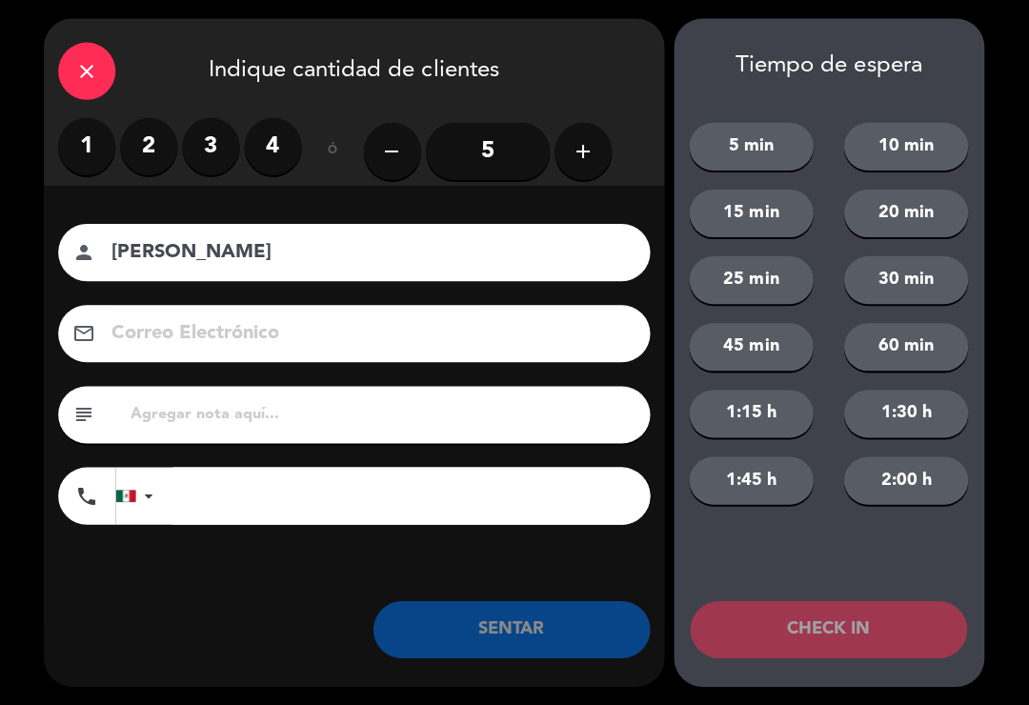
click at [222, 151] on label "3" at bounding box center [212, 146] width 57 height 57
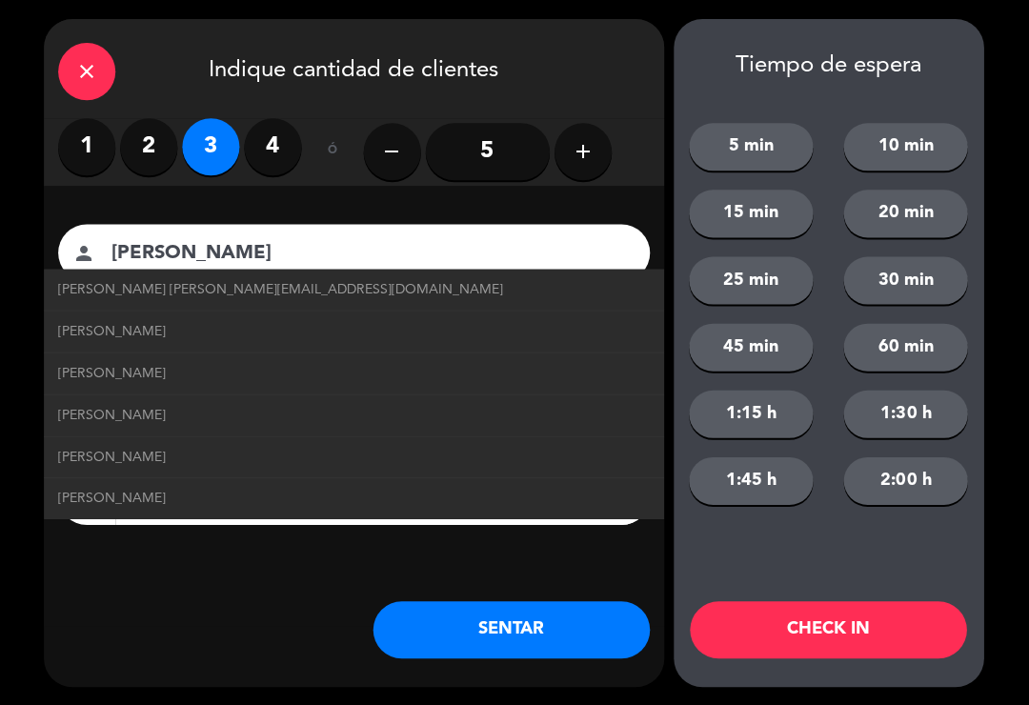
click at [306, 284] on span "[PERSON_NAME] [PERSON_NAME][EMAIL_ADDRESS][DOMAIN_NAME]" at bounding box center [282, 289] width 445 height 22
type input "[PERSON_NAME]"
type input "[EMAIL_ADDRESS][DOMAIN_NAME]"
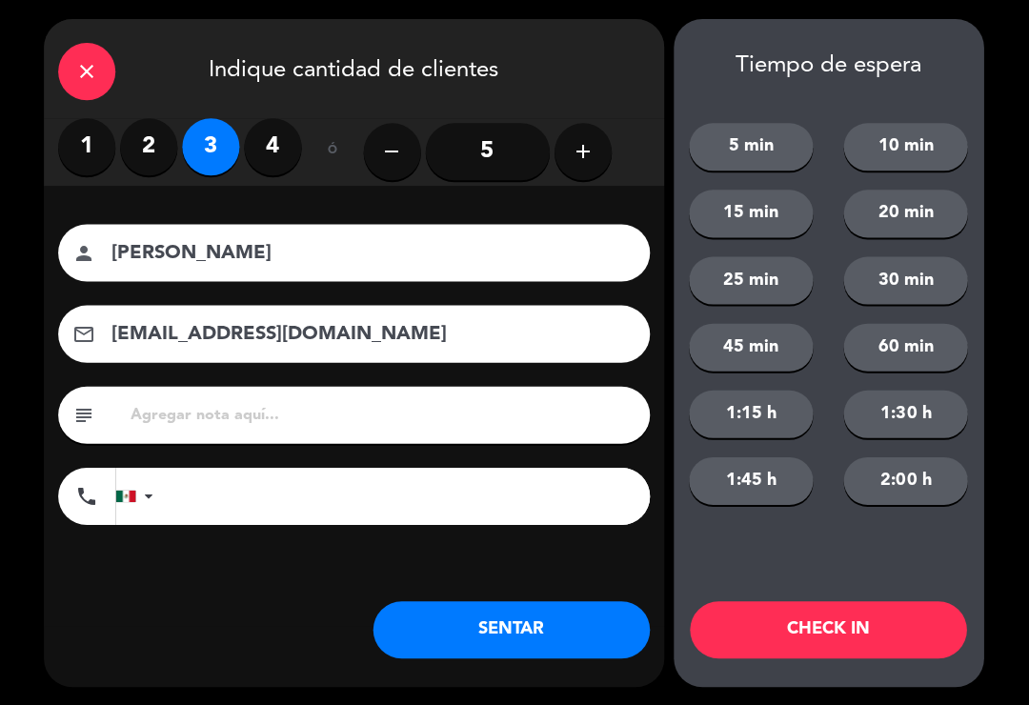
click at [494, 625] on button "SENTAR" at bounding box center [513, 628] width 276 height 57
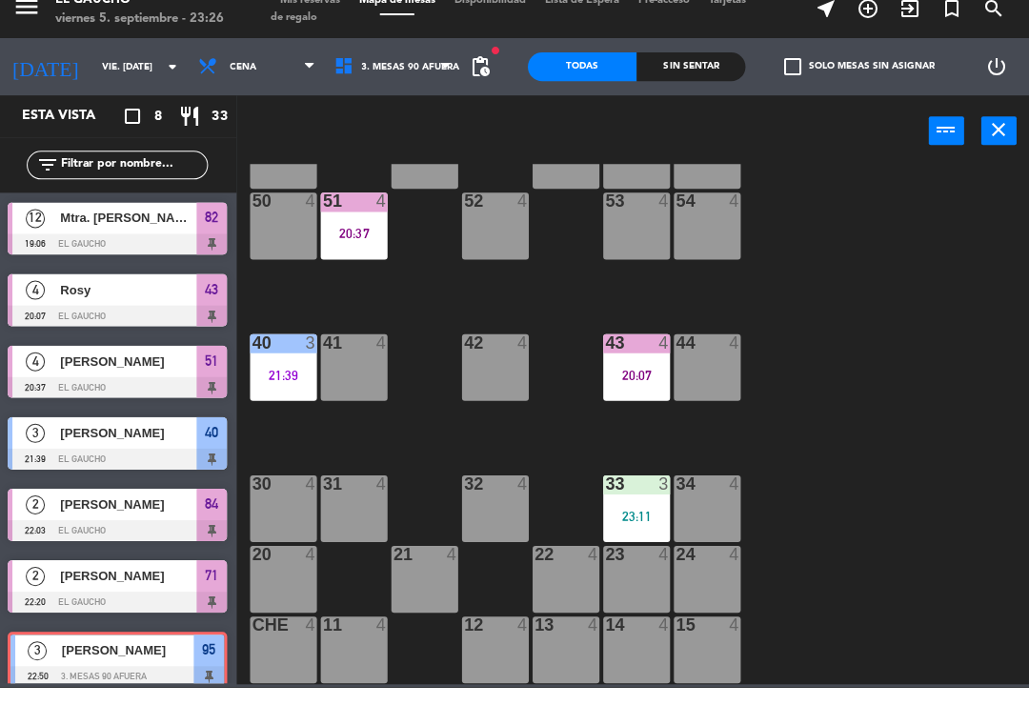
scroll to position [0, 0]
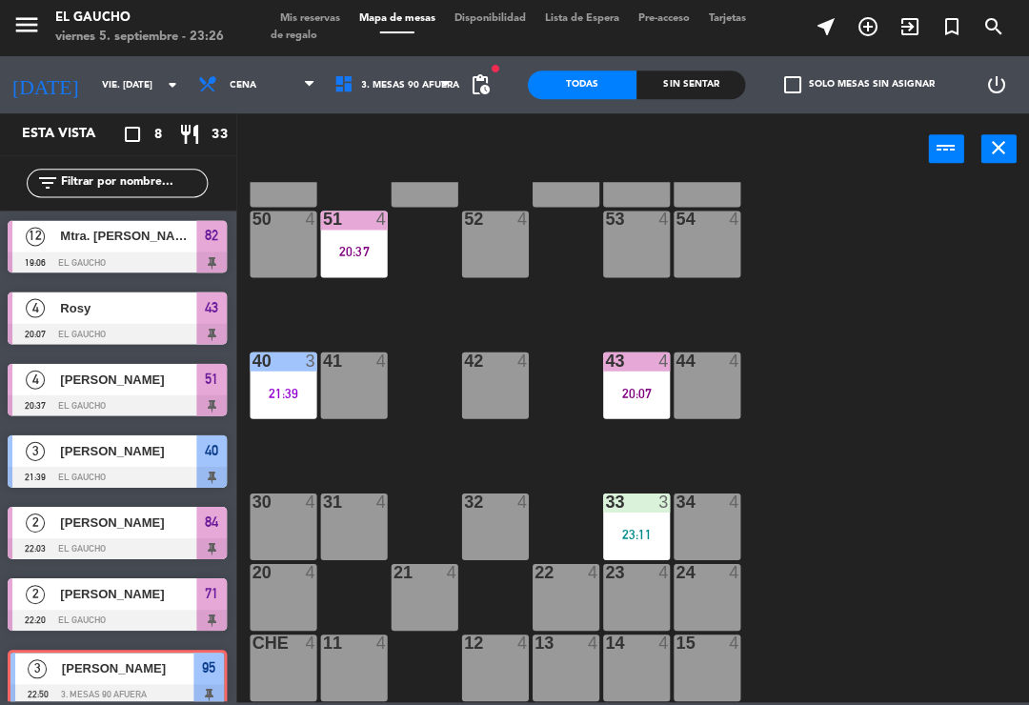
click at [661, 390] on div "20:07" at bounding box center [637, 393] width 67 height 13
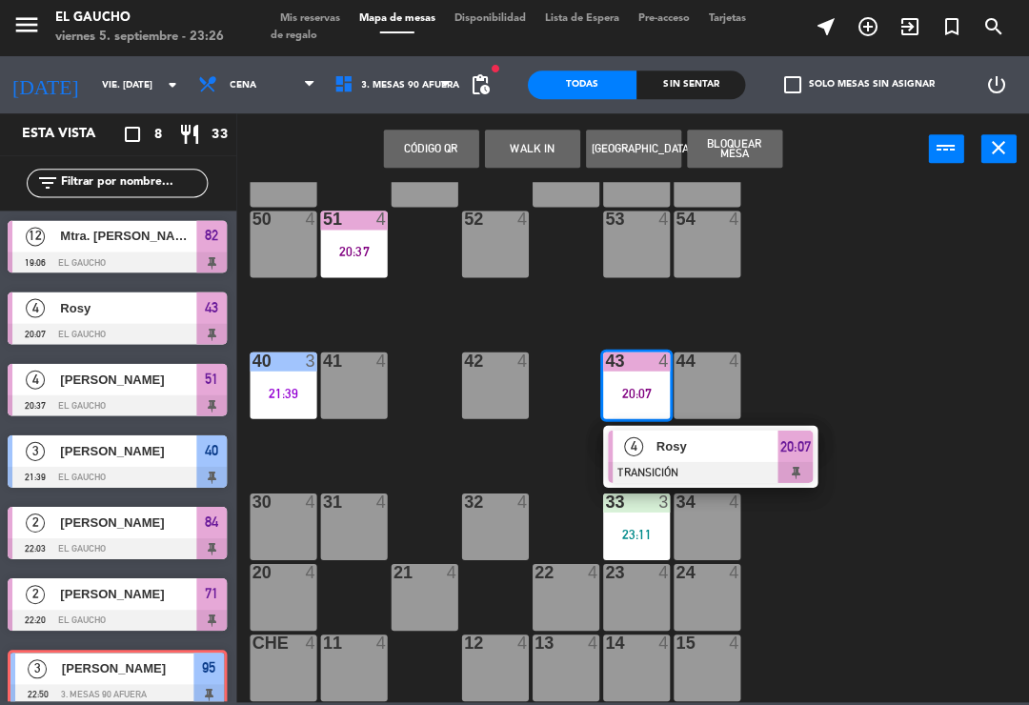
click at [741, 455] on span "Rosy" at bounding box center [719, 447] width 122 height 20
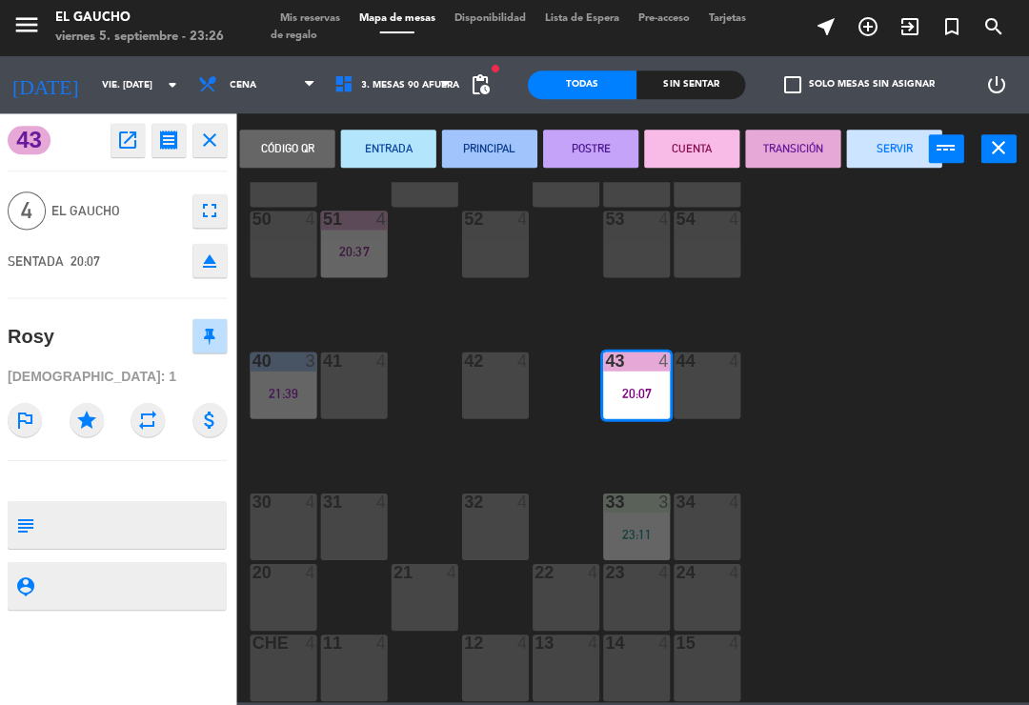
click at [889, 151] on button "SERVIR" at bounding box center [894, 150] width 95 height 38
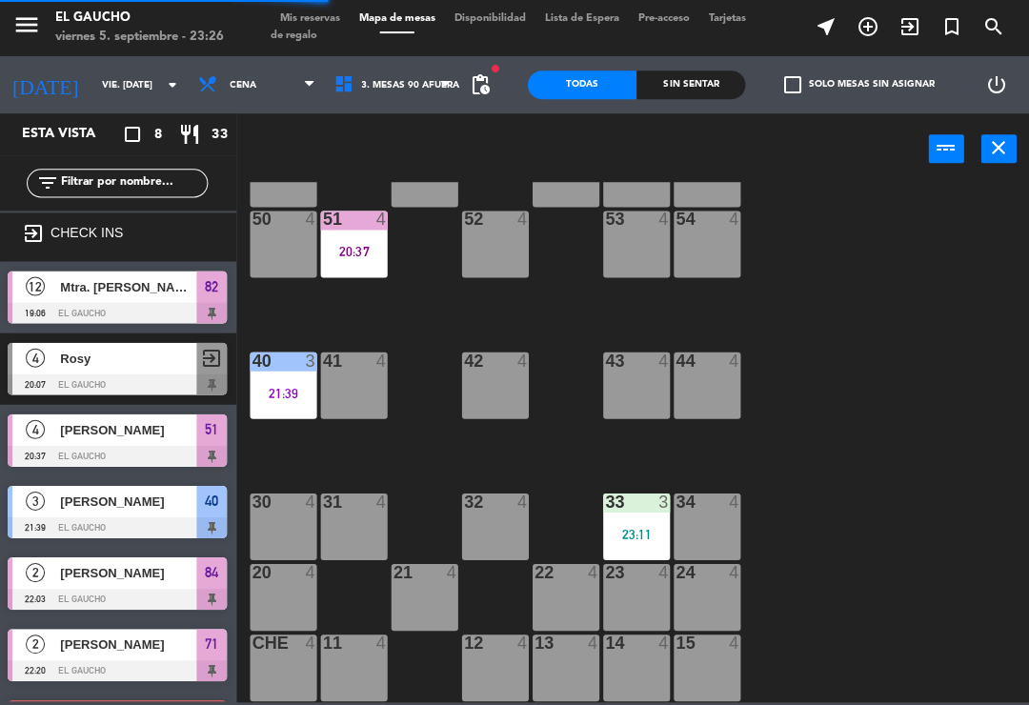
click at [276, 387] on div "21:39" at bounding box center [285, 393] width 67 height 13
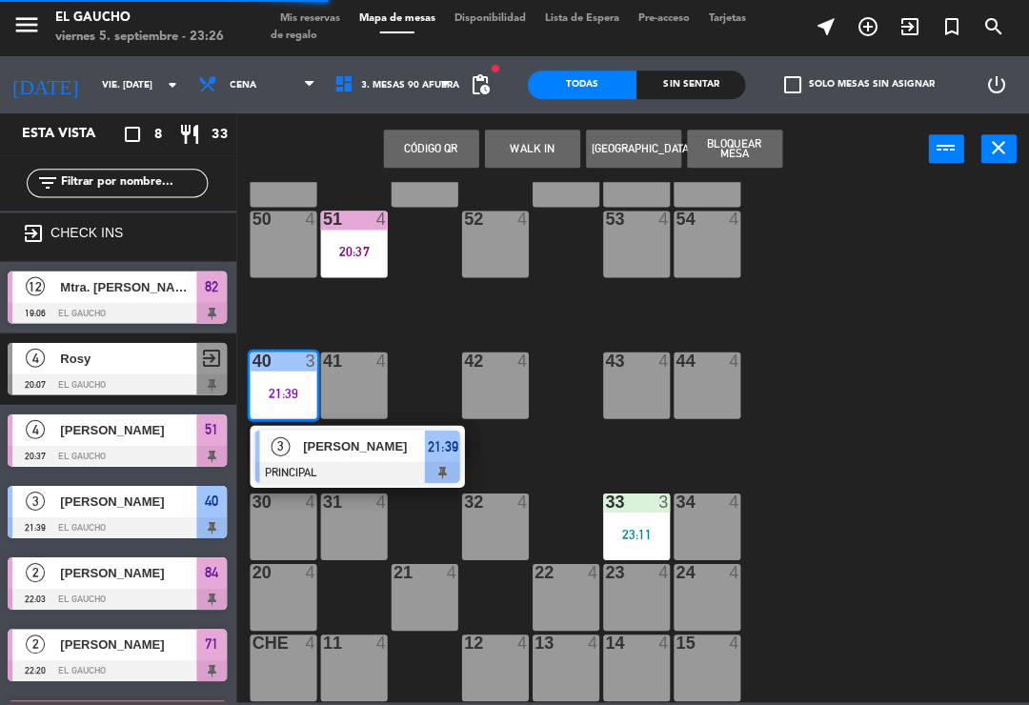
click at [341, 458] on div "[PERSON_NAME]" at bounding box center [365, 446] width 124 height 31
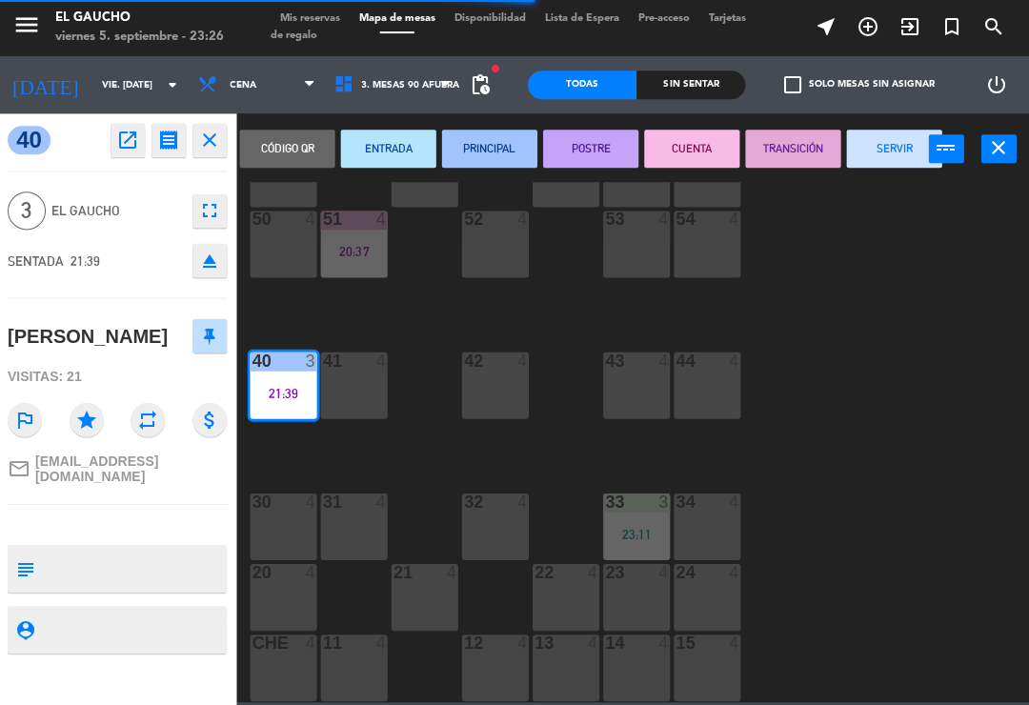
click at [892, 145] on button "SERVIR" at bounding box center [894, 150] width 95 height 38
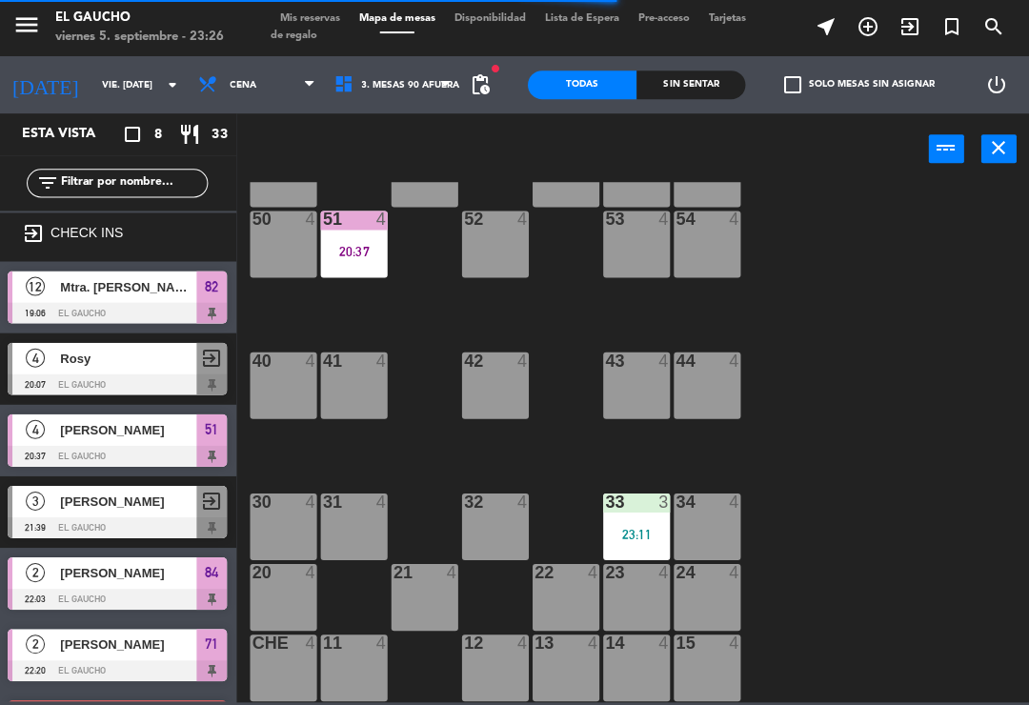
click at [412, 319] on div "84 2 22:03 80 4 83 4 82 12 19:06 81 block 4 70 4 71 2 22:20 72 4 73 4 74 4 63 4…" at bounding box center [639, 442] width 781 height 519
click at [418, 305] on div "84 2 22:03 80 4 83 4 82 12 19:06 81 block 4 70 4 71 2 22:20 72 4 73 4 74 4 63 4…" at bounding box center [639, 442] width 781 height 519
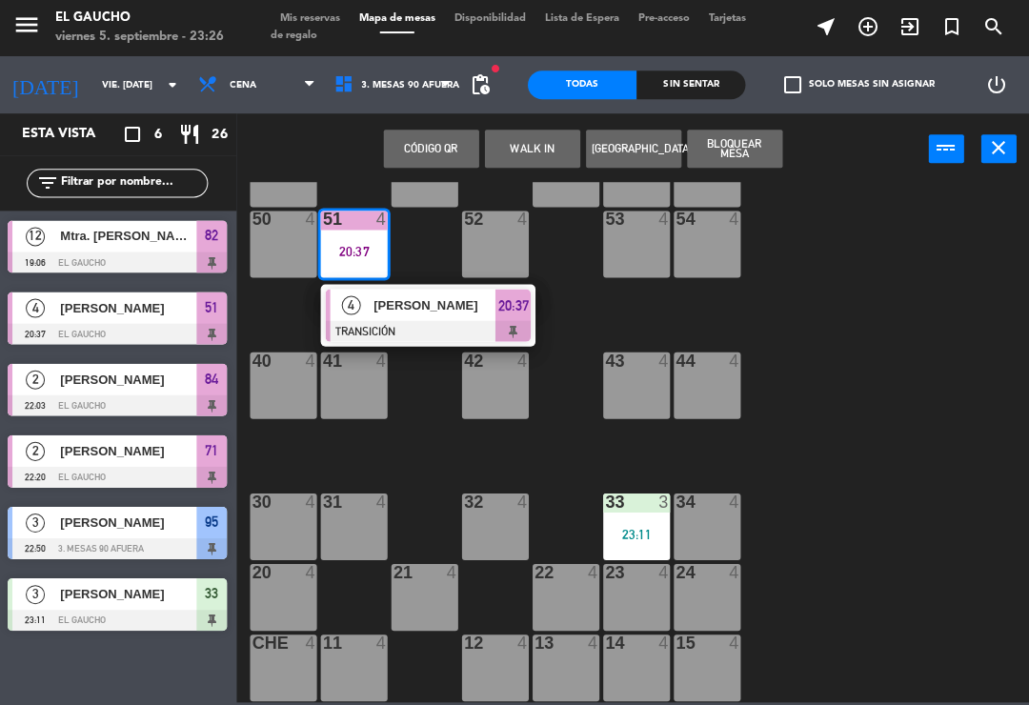
click at [430, 321] on div at bounding box center [429, 331] width 205 height 21
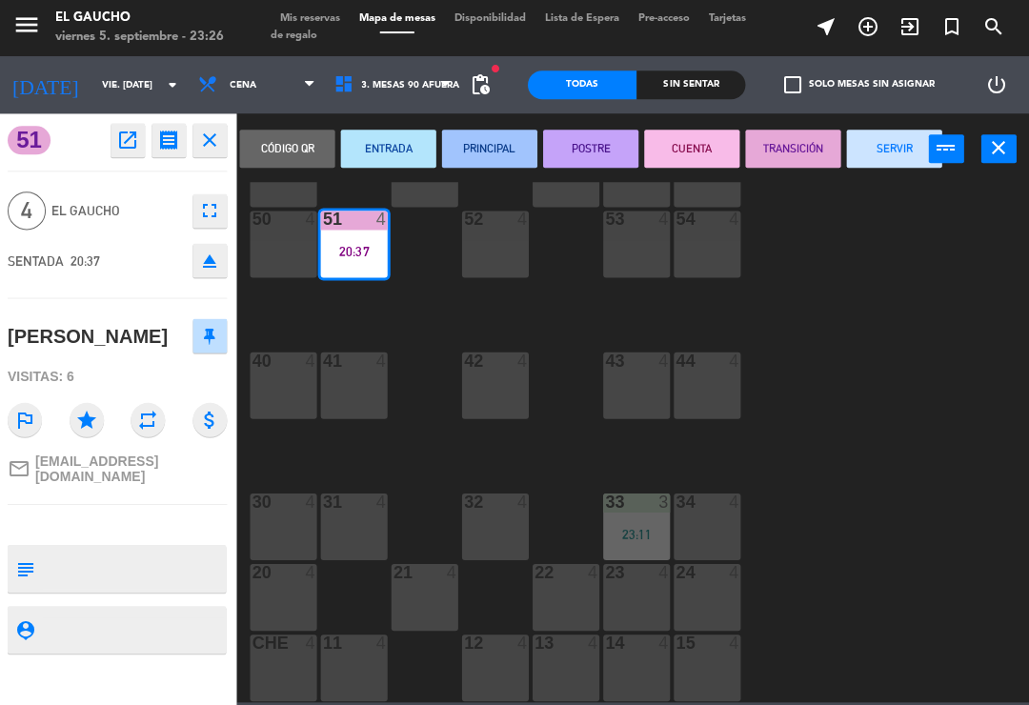
click at [875, 154] on button "SERVIR" at bounding box center [894, 150] width 95 height 38
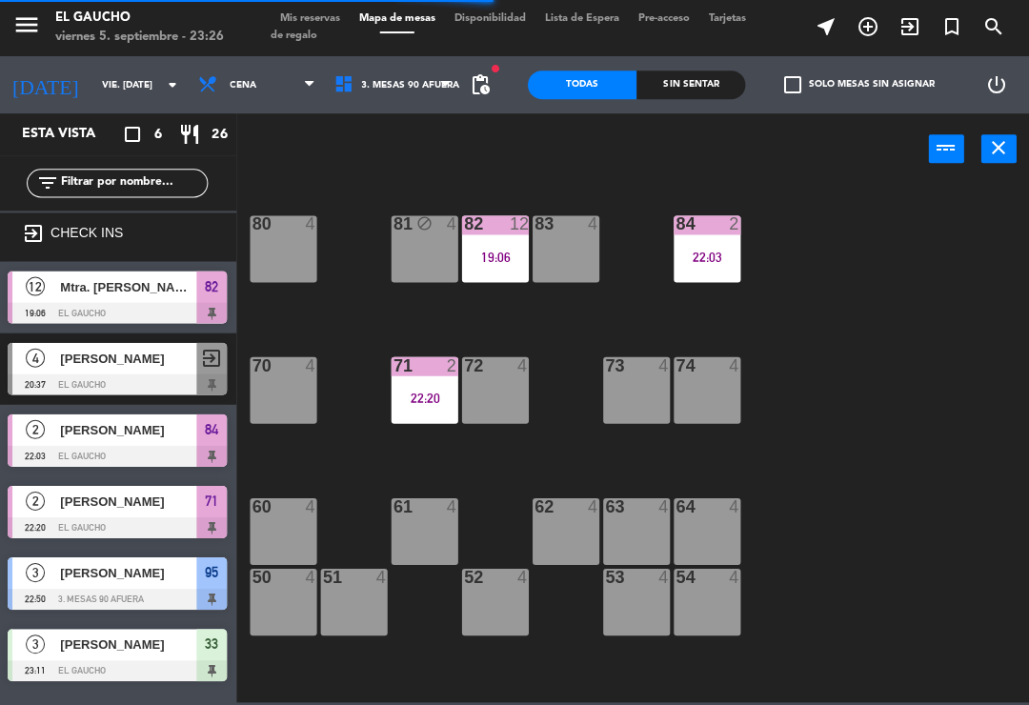
click at [492, 271] on div "82 12 19:06" at bounding box center [496, 249] width 67 height 67
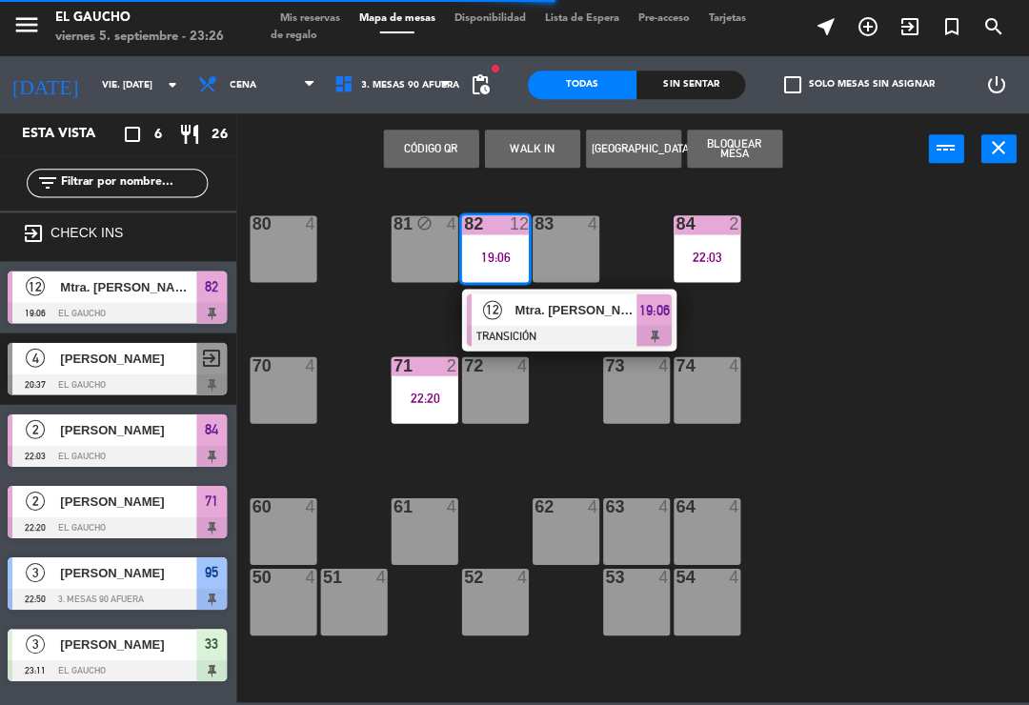
click at [572, 318] on span "Mtra. [PERSON_NAME] [PERSON_NAME]" at bounding box center [578, 310] width 122 height 20
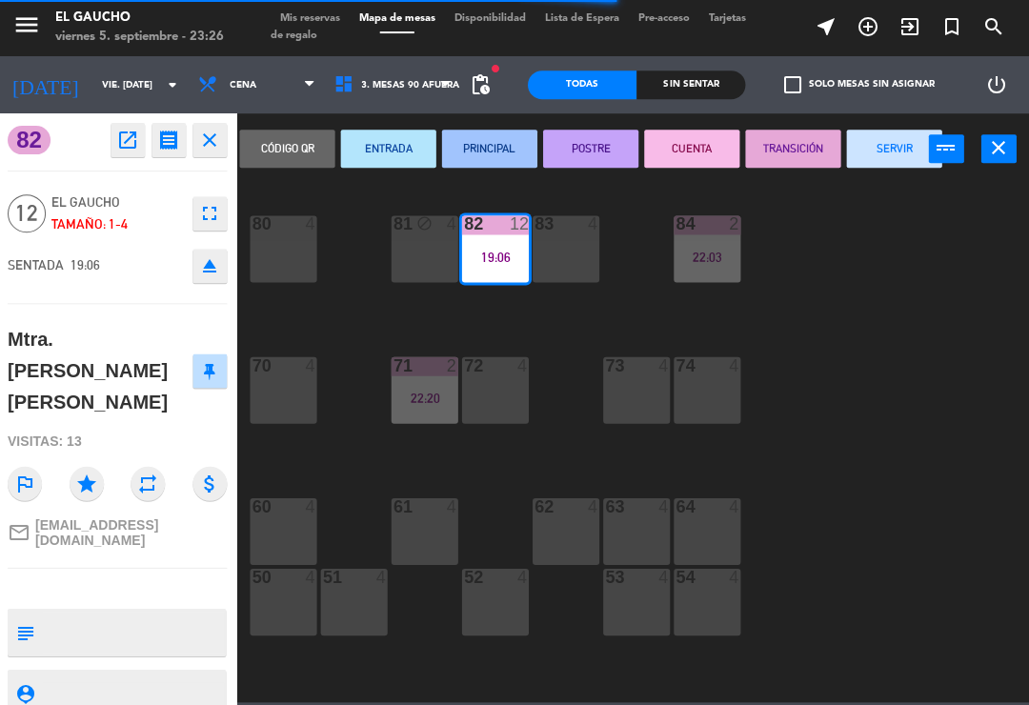
click at [877, 154] on button "SERVIR" at bounding box center [894, 150] width 95 height 38
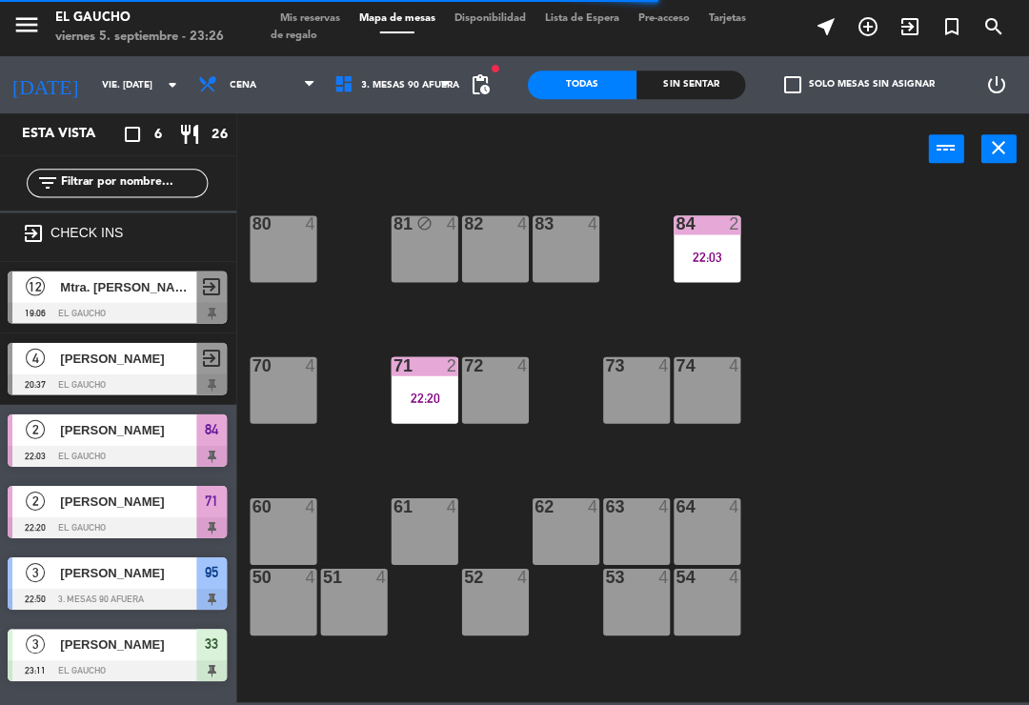
click at [717, 262] on div "22:03" at bounding box center [708, 257] width 67 height 13
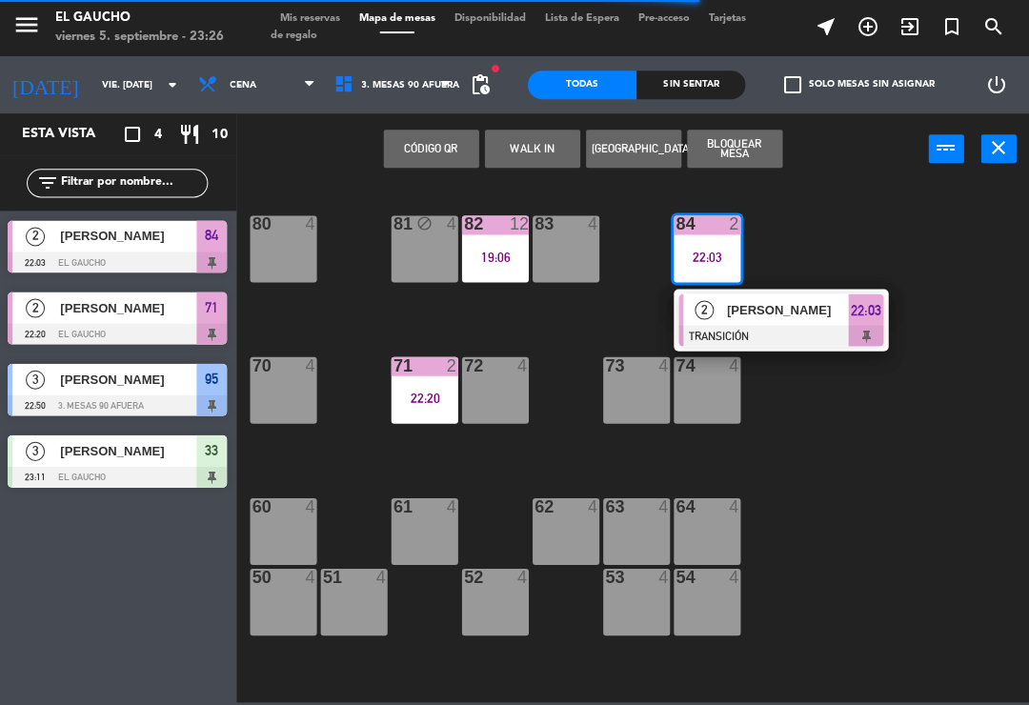
click at [781, 336] on div at bounding box center [782, 336] width 205 height 21
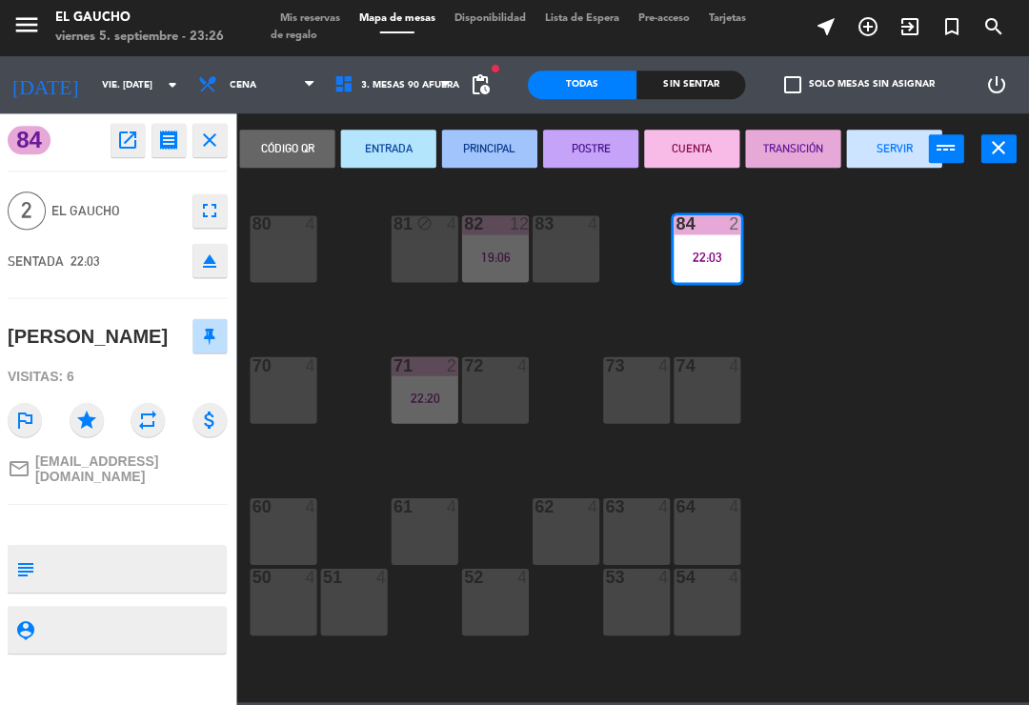
click at [879, 157] on button "SERVIR" at bounding box center [894, 150] width 95 height 38
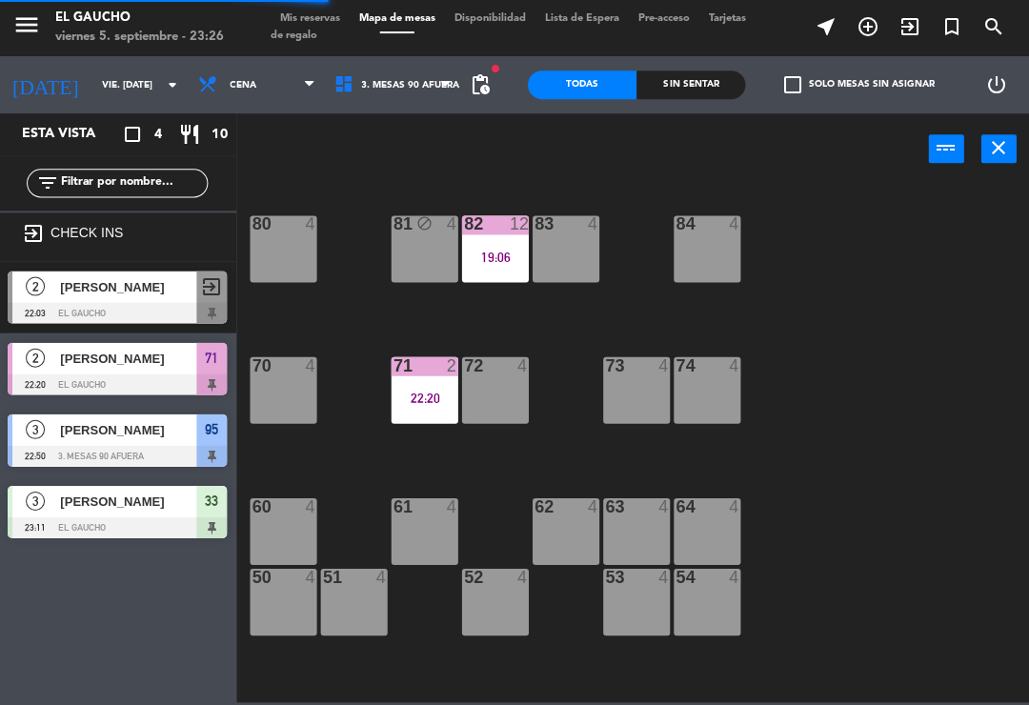
click at [440, 408] on div "71 2 22:20" at bounding box center [426, 390] width 67 height 67
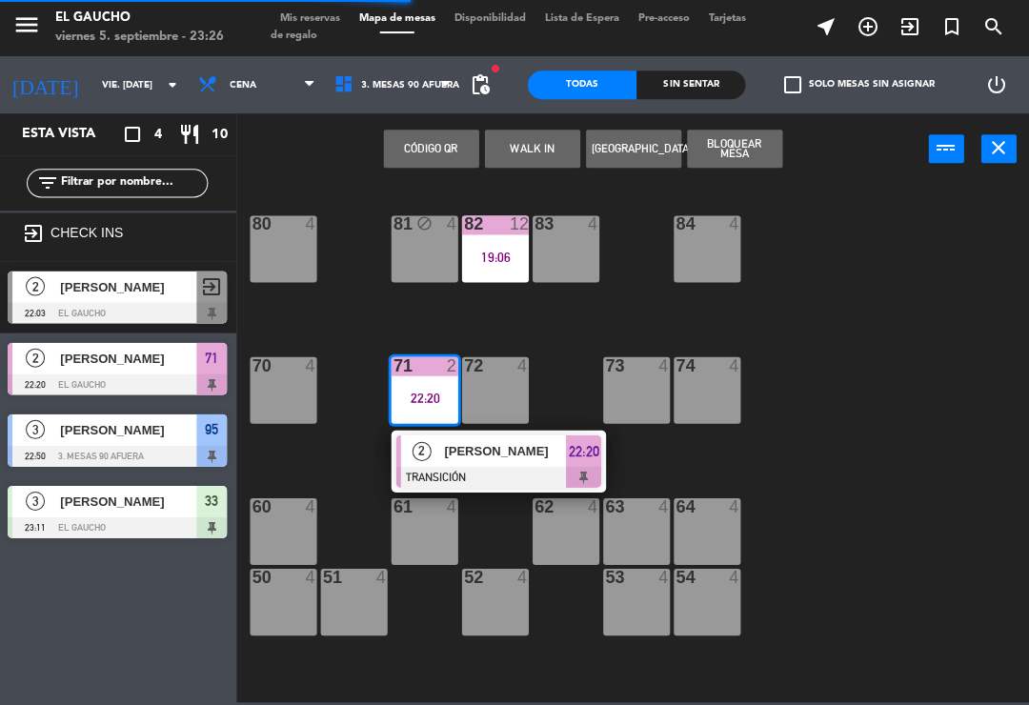
click at [487, 467] on div at bounding box center [499, 477] width 205 height 21
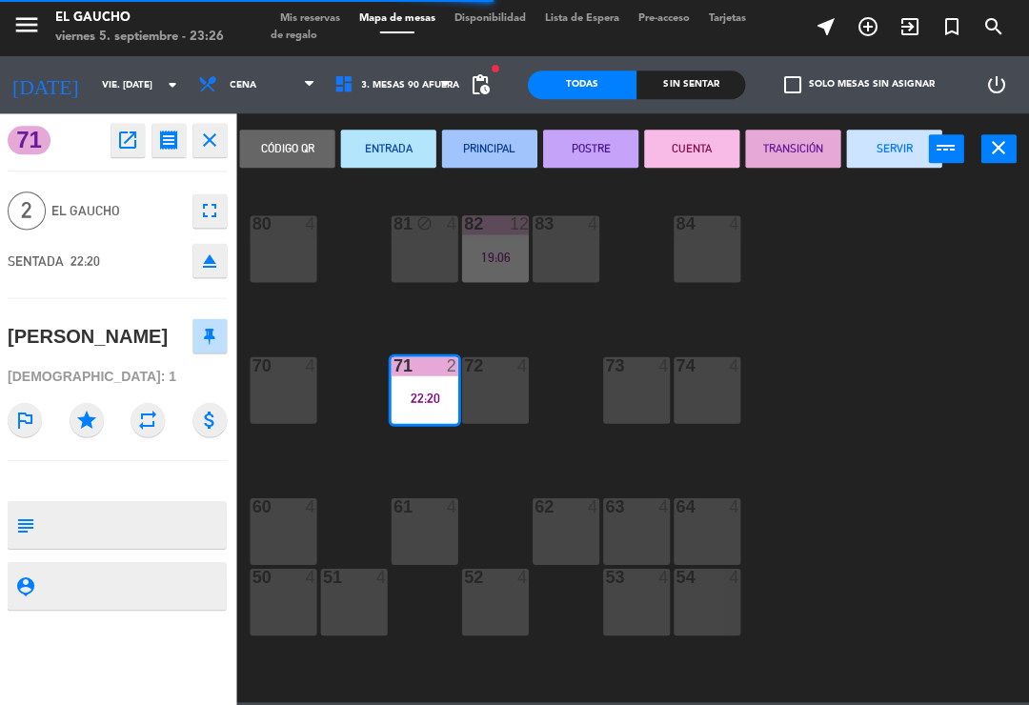
click at [849, 166] on button "SERVIR" at bounding box center [894, 150] width 95 height 38
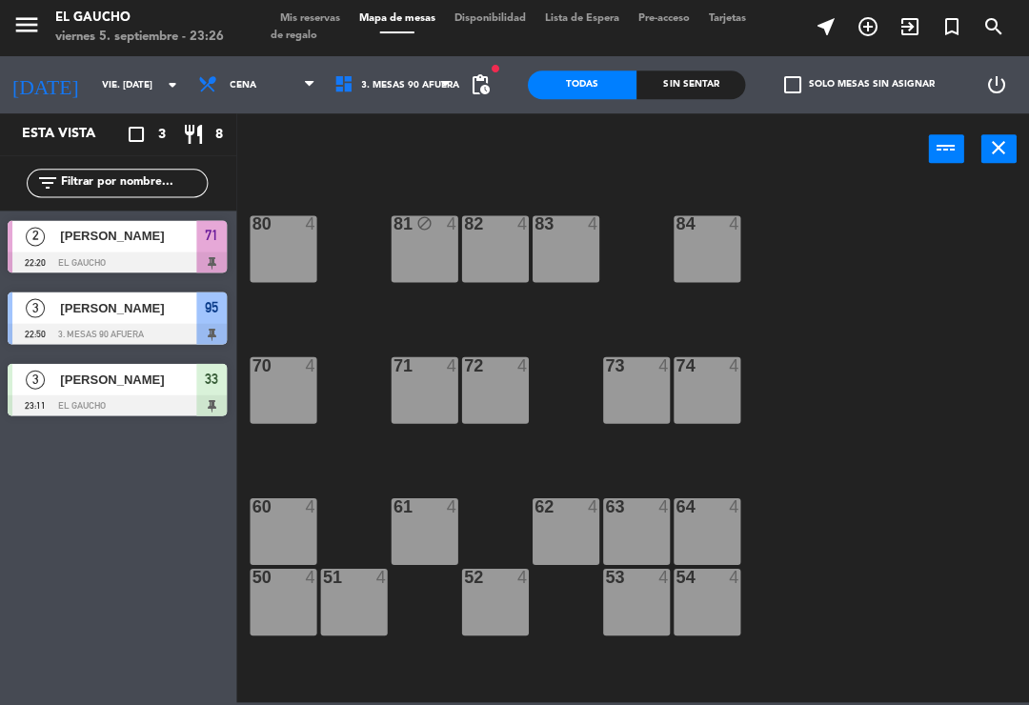
click at [198, 237] on div "71" at bounding box center [213, 236] width 31 height 31
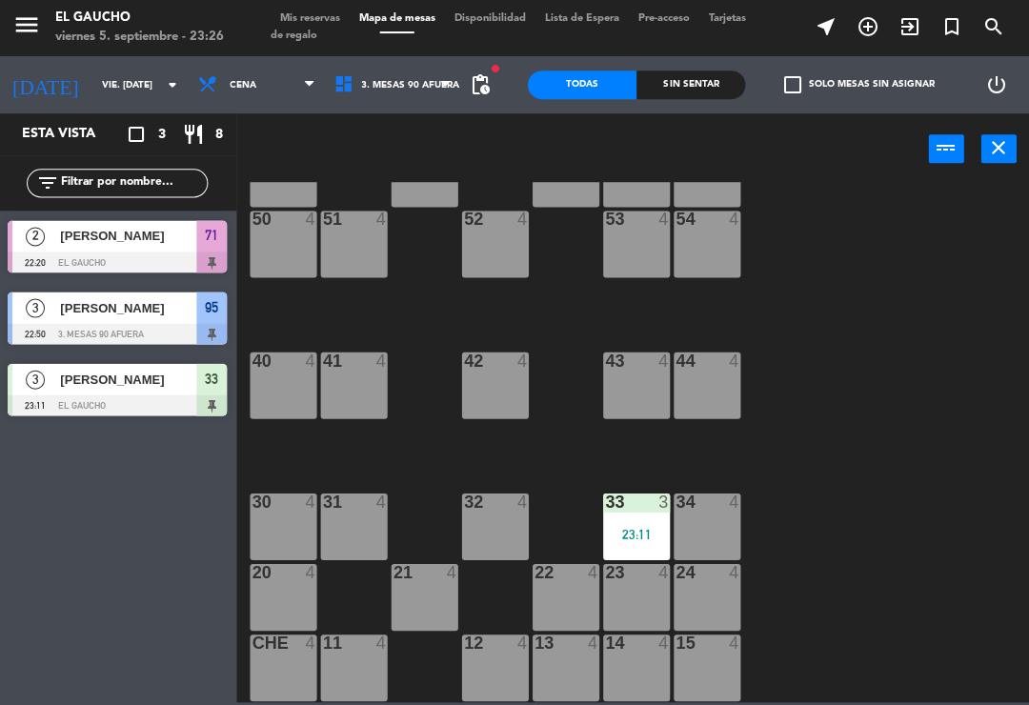
scroll to position [357, 0]
